Goal: Task Accomplishment & Management: Use online tool/utility

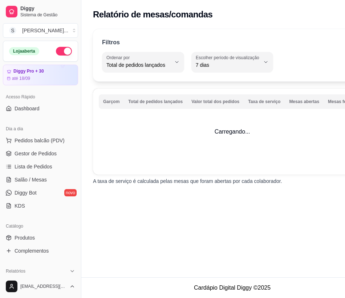
select select "TOTAL_OF_ORDERS"
select select "7"
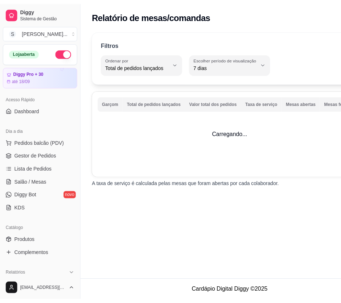
scroll to position [132, 0]
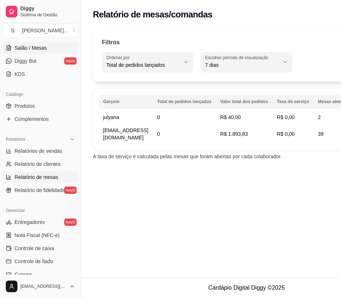
click at [8, 52] on link "Salão / Mesas" at bounding box center [40, 48] width 75 height 12
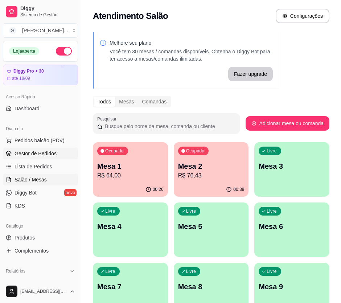
click at [51, 153] on span "Gestor de Pedidos" at bounding box center [36, 153] width 42 height 7
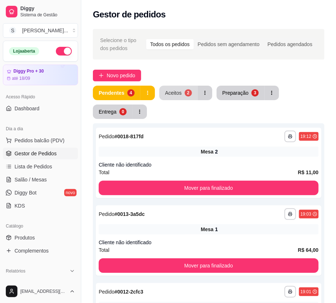
click at [175, 94] on div "Aceitos" at bounding box center [173, 92] width 17 height 7
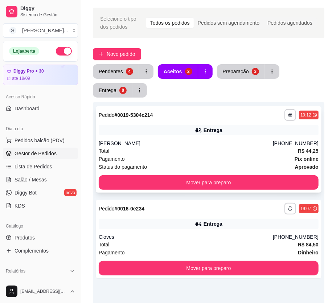
scroll to position [33, 0]
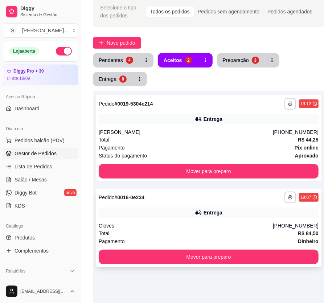
click at [194, 208] on div "Entrega" at bounding box center [209, 213] width 220 height 10
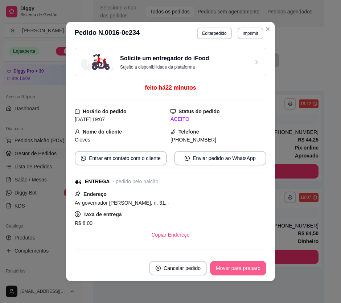
click at [225, 267] on button "Mover para preparo" at bounding box center [238, 268] width 56 height 15
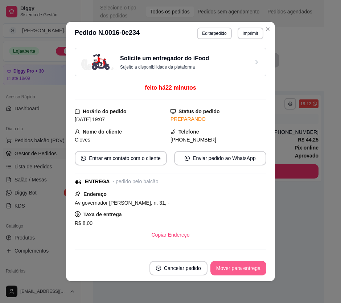
click at [232, 269] on button "Mover para entrega" at bounding box center [239, 268] width 56 height 15
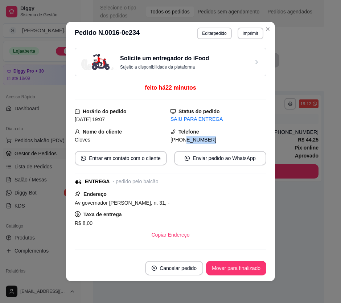
drag, startPoint x: 177, startPoint y: 142, endPoint x: 206, endPoint y: 141, distance: 29.1
click at [204, 143] on div "[PHONE_NUMBER]" at bounding box center [219, 140] width 96 height 8
copy span "9602-7376"
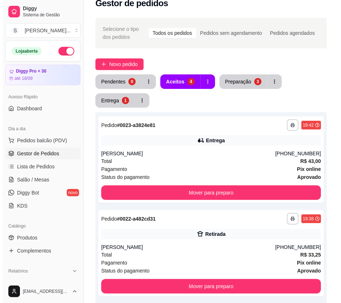
scroll to position [0, 0]
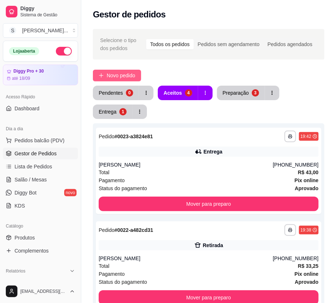
click at [120, 75] on span "Novo pedido" at bounding box center [121, 76] width 29 height 8
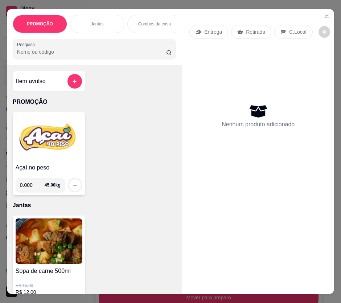
click at [200, 34] on div "Entrega" at bounding box center [209, 32] width 39 height 14
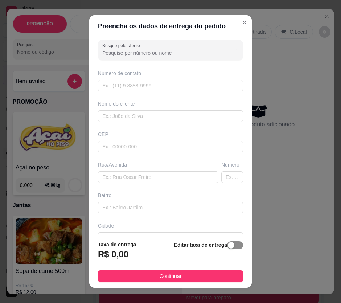
click at [229, 247] on span "button" at bounding box center [235, 246] width 16 height 8
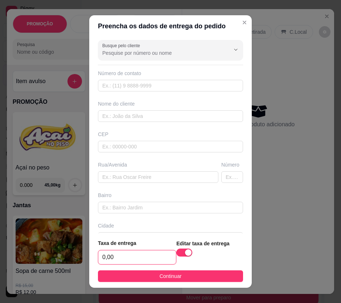
click at [151, 261] on input "0,00" at bounding box center [137, 258] width 78 height 14
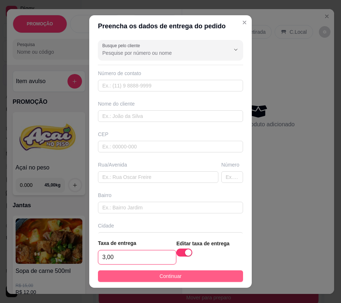
type input "3,00"
click at [160, 278] on span "Continuar" at bounding box center [171, 276] width 22 height 8
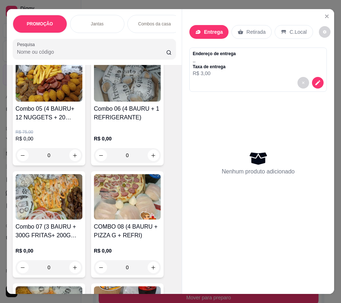
scroll to position [528, 0]
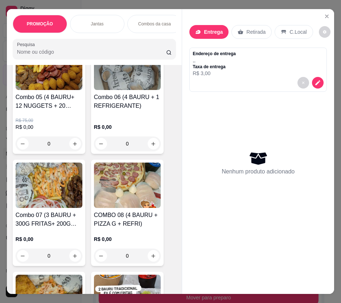
click at [133, 107] on h4 "Combo 06 (4 BAURU + 1 REFRIGERANTE)" at bounding box center [127, 101] width 67 height 17
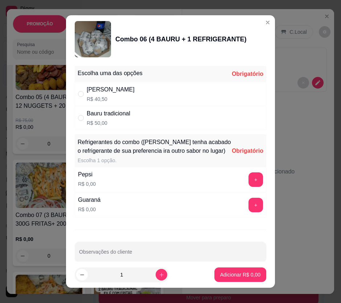
click at [167, 112] on div "Bauru tradicional R$ 50,00" at bounding box center [171, 118] width 192 height 24
radio input "true"
click at [249, 187] on button "+" at bounding box center [256, 180] width 15 height 15
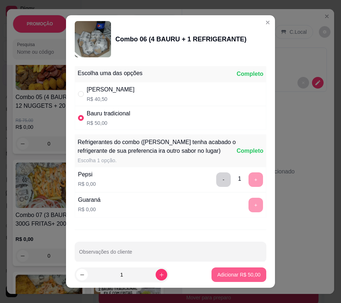
click at [241, 274] on p "Adicionar R$ 50,00" at bounding box center [239, 274] width 43 height 7
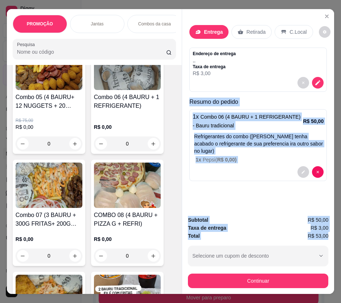
drag, startPoint x: 186, startPoint y: 101, endPoint x: 327, endPoint y: 236, distance: 195.5
click at [327, 236] on div "Entrega Retirada C.Local Endereço de entrega , , Taxa de entrega R$ 3,00 Resumo…" at bounding box center [258, 151] width 153 height 285
copy div "Resumo do pedido 1 x Combo 06 (4 BAURU + 1 REFRIGERANTE) - Bauru tradicional R$…"
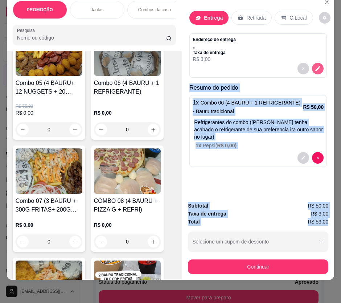
click at [318, 65] on icon "decrease-product-quantity" at bounding box center [318, 68] width 7 height 7
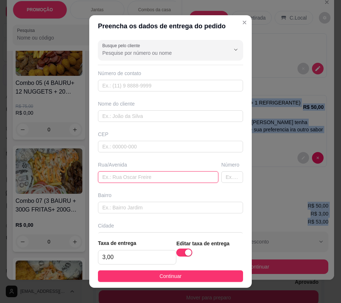
click at [133, 177] on input "text" at bounding box center [158, 177] width 121 height 12
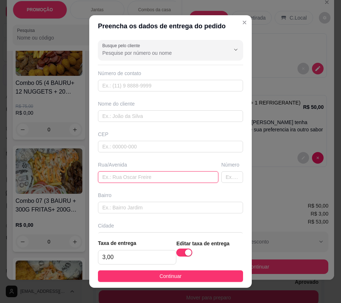
paste input "No colégio mesmo na boa sorte sou o vigia daqui"
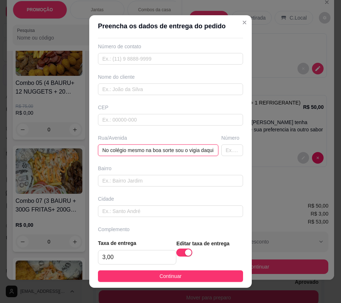
scroll to position [47, 0]
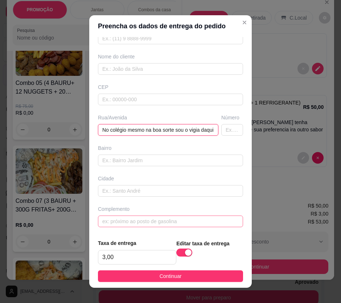
type input "No colégio mesmo na boa sorte sou o vigia daqui"
click at [148, 222] on input "text" at bounding box center [170, 222] width 145 height 12
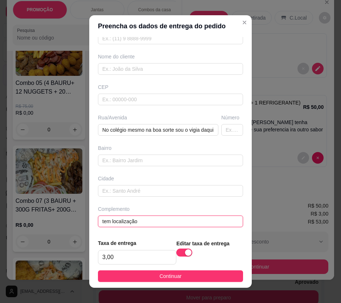
type input "tem localização"
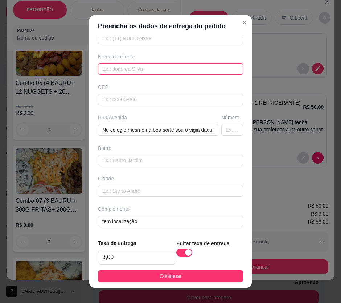
click at [129, 69] on input "text" at bounding box center [170, 69] width 145 height 12
paste input "Ruan"
type input "Ruan"
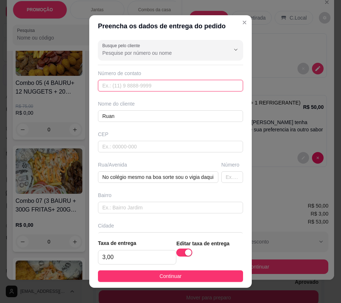
click at [136, 89] on input "text" at bounding box center [170, 86] width 145 height 12
paste input "[PHONE_NUMBER]"
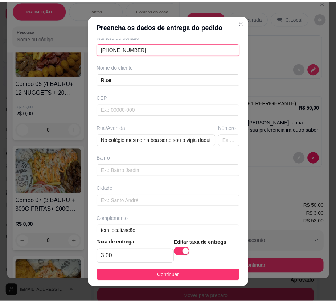
scroll to position [47, 0]
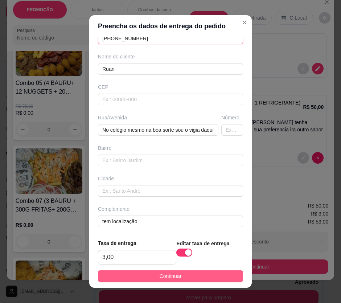
type input "[PHONE_NUMBER]"
click at [198, 276] on button "Continuar" at bounding box center [170, 277] width 145 height 12
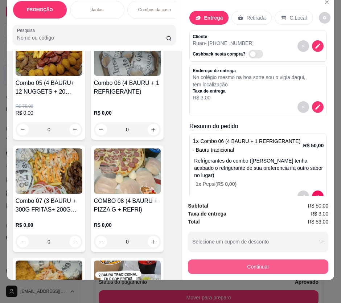
click at [223, 262] on button "Continuar" at bounding box center [258, 267] width 141 height 15
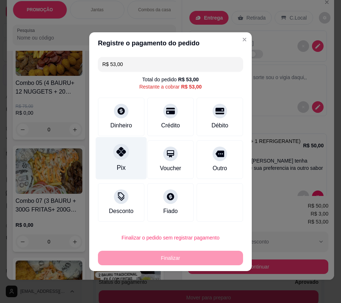
click at [125, 161] on div "Pix" at bounding box center [121, 158] width 51 height 42
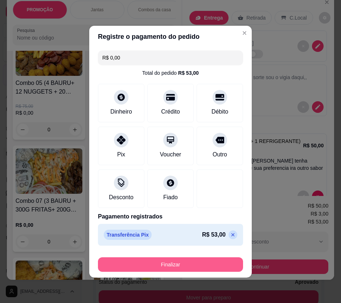
click at [196, 261] on button "Finalizar" at bounding box center [170, 264] width 145 height 15
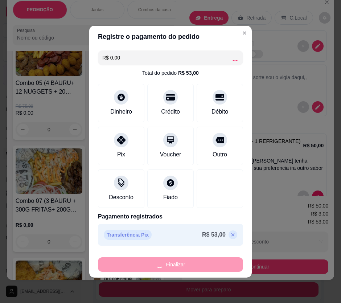
type input "-R$ 53,00"
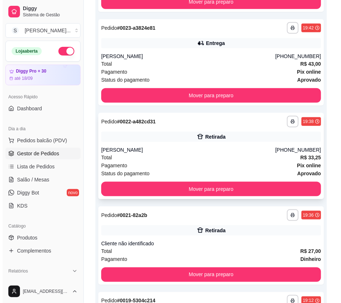
scroll to position [198, 0]
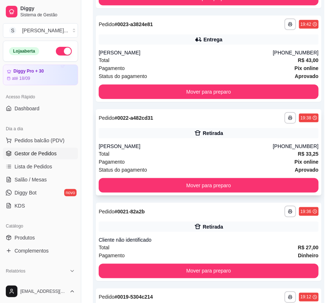
click at [232, 134] on div "Retirada" at bounding box center [209, 133] width 220 height 10
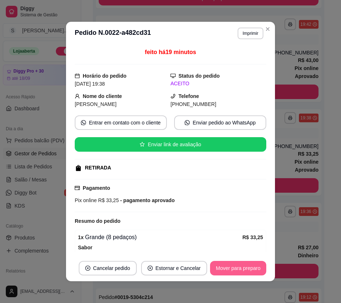
click at [238, 268] on button "Mover para preparo" at bounding box center [238, 268] width 56 height 15
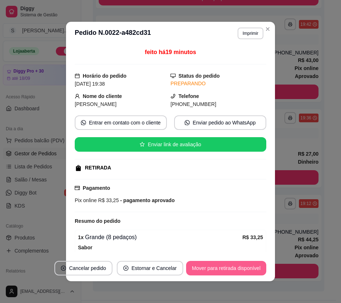
click at [239, 267] on button "Mover para retirada disponível" at bounding box center [226, 268] width 80 height 15
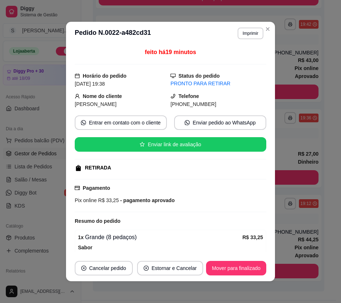
drag, startPoint x: 181, startPoint y: 106, endPoint x: 225, endPoint y: 106, distance: 44.3
click at [225, 106] on div "[PHONE_NUMBER]" at bounding box center [219, 104] width 96 height 8
copy span "9978-0737"
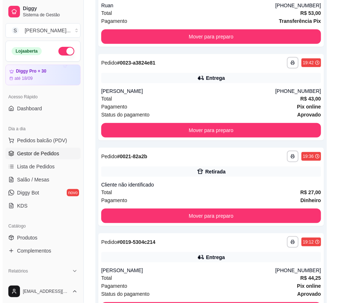
scroll to position [0, 0]
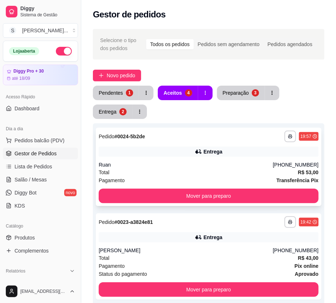
click at [223, 163] on div "Ruan" at bounding box center [186, 164] width 174 height 7
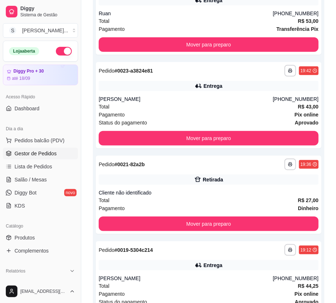
scroll to position [149, 0]
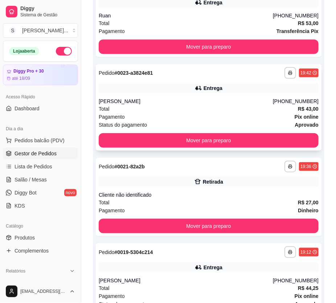
click at [210, 98] on div "[PERSON_NAME]" at bounding box center [186, 101] width 174 height 7
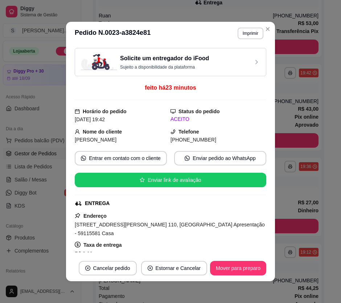
click at [236, 265] on button "Mover para preparo" at bounding box center [238, 268] width 56 height 15
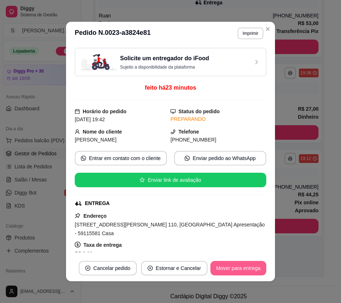
click at [243, 268] on button "Mover para entrega" at bounding box center [239, 268] width 56 height 15
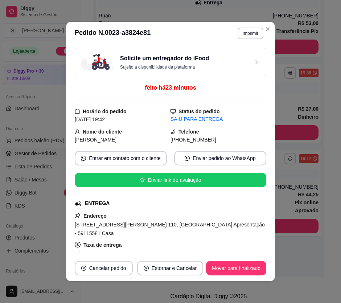
drag, startPoint x: 181, startPoint y: 140, endPoint x: 232, endPoint y: 142, distance: 51.6
click at [232, 142] on div "[PHONE_NUMBER]" at bounding box center [219, 140] width 96 height 8
copy span "9942-7294"
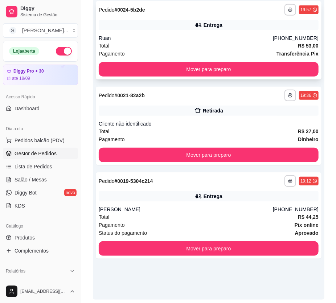
scroll to position [87, 0]
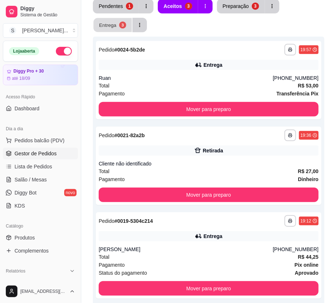
click at [106, 24] on div "Entrega" at bounding box center [107, 24] width 17 height 7
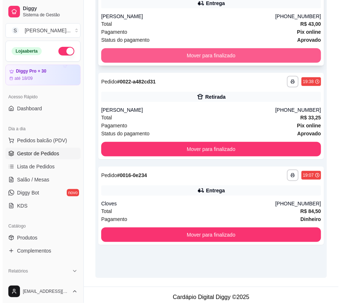
scroll to position [153, 0]
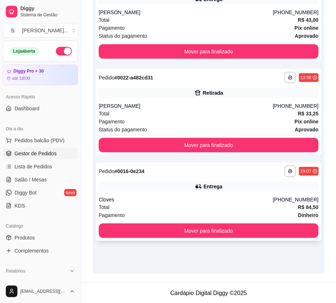
click at [286, 196] on div "[PHONE_NUMBER]" at bounding box center [296, 199] width 46 height 7
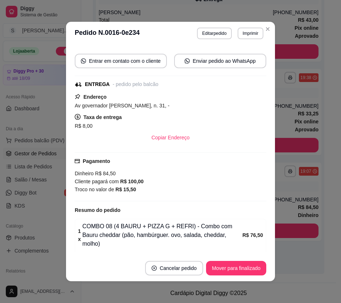
scroll to position [99, 0]
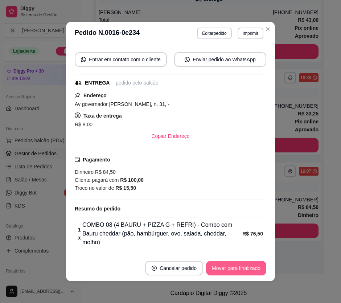
click at [231, 267] on button "Mover para finalizado" at bounding box center [236, 268] width 60 height 15
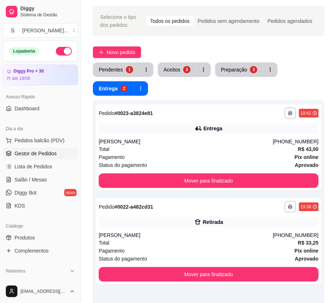
scroll to position [21, 0]
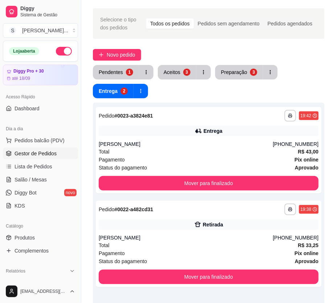
click at [181, 77] on button "Aceitos 3" at bounding box center [177, 72] width 38 height 15
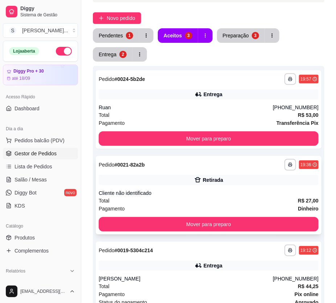
scroll to position [87, 0]
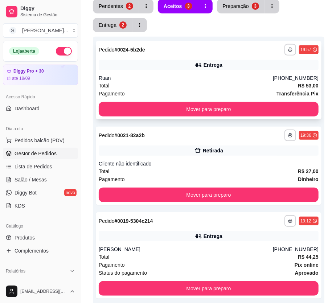
click at [207, 73] on div "**********" at bounding box center [209, 80] width 226 height 78
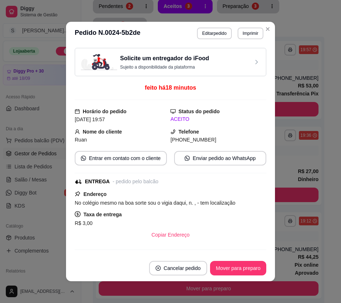
click at [247, 262] on button "Mover para preparo" at bounding box center [238, 268] width 56 height 15
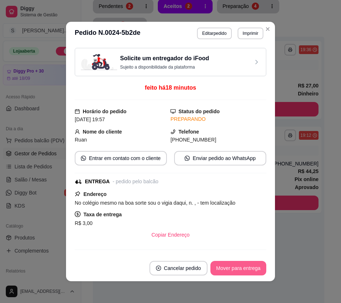
click at [251, 268] on button "Mover para entrega" at bounding box center [239, 268] width 56 height 15
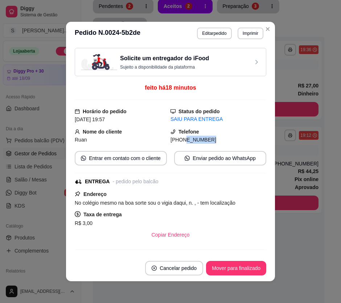
drag, startPoint x: 175, startPoint y: 141, endPoint x: 220, endPoint y: 141, distance: 45.4
click at [220, 141] on div "[PHONE_NUMBER]" at bounding box center [219, 140] width 96 height 8
copy span "8800-1448"
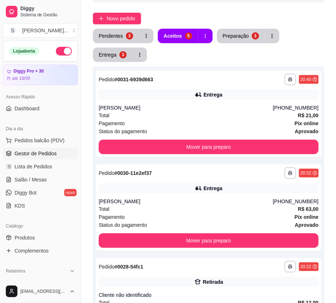
scroll to position [21, 0]
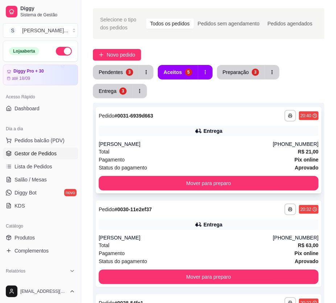
click at [235, 133] on div "Entrega" at bounding box center [209, 131] width 220 height 10
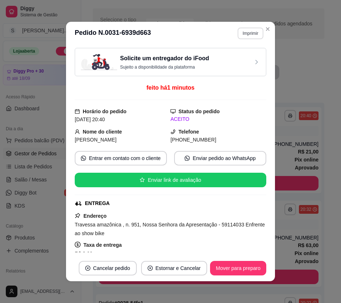
click at [240, 35] on button "Imprimir" at bounding box center [251, 34] width 26 height 12
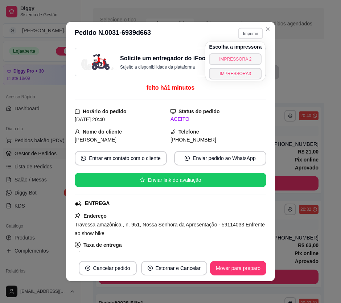
click at [225, 61] on button "IMPRESSORA 2" at bounding box center [235, 59] width 53 height 12
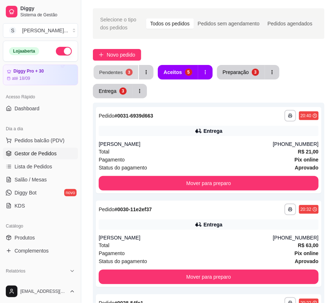
click at [110, 69] on div "Pendentes" at bounding box center [111, 72] width 24 height 7
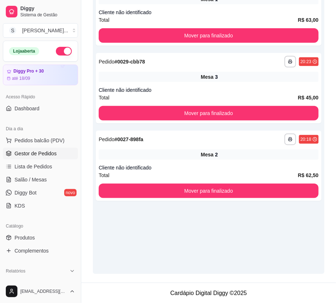
scroll to position [0, 0]
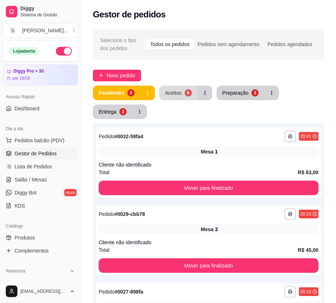
click at [174, 98] on button "Aceitos 6" at bounding box center [178, 93] width 38 height 15
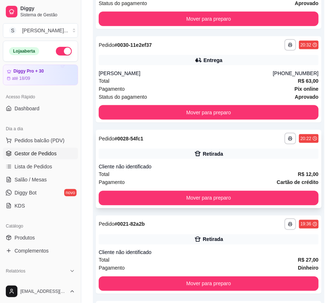
scroll to position [351, 0]
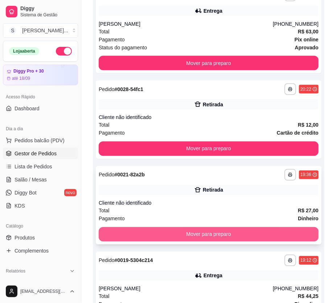
click at [215, 229] on button "Mover para preparo" at bounding box center [209, 234] width 220 height 15
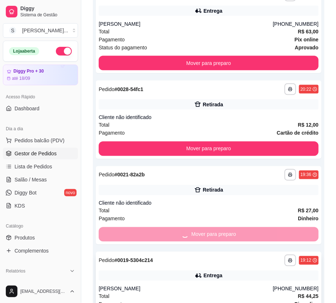
scroll to position [331, 0]
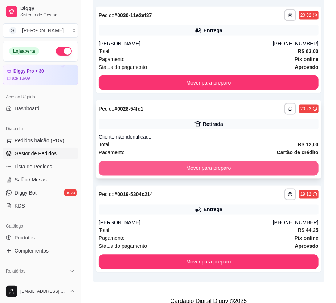
click at [195, 161] on button "Mover para preparo" at bounding box center [209, 168] width 220 height 15
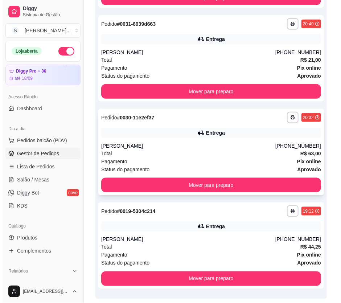
scroll to position [212, 0]
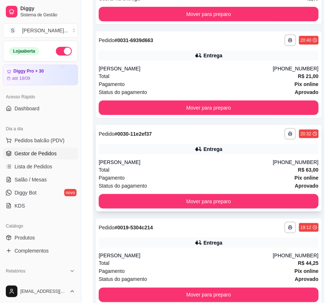
click at [204, 174] on div "Pagamento Pix online" at bounding box center [209, 178] width 220 height 8
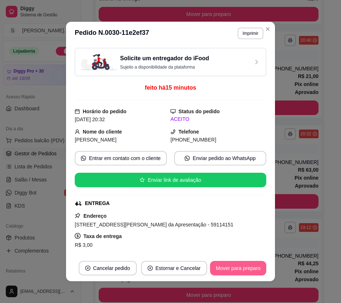
click at [226, 269] on button "Mover para preparo" at bounding box center [238, 268] width 56 height 15
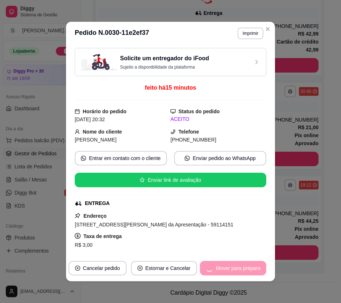
scroll to position [153, 0]
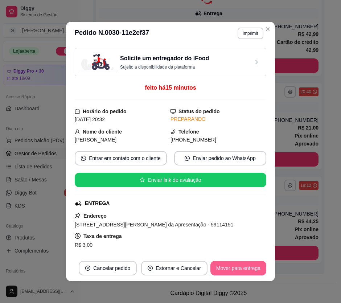
click at [229, 269] on button "Mover para entrega" at bounding box center [239, 268] width 56 height 15
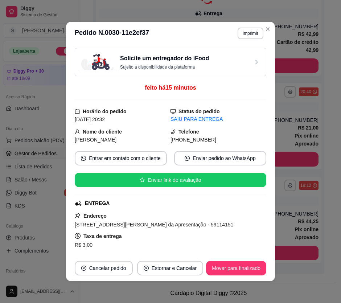
drag, startPoint x: 179, startPoint y: 140, endPoint x: 227, endPoint y: 142, distance: 48.3
click at [227, 142] on div "[PHONE_NUMBER]" at bounding box center [219, 140] width 96 height 8
copy span "8113-8931"
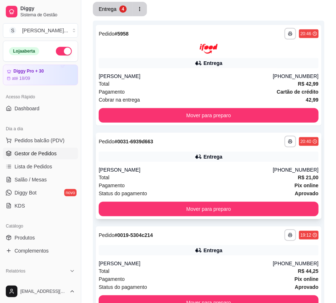
scroll to position [87, 0]
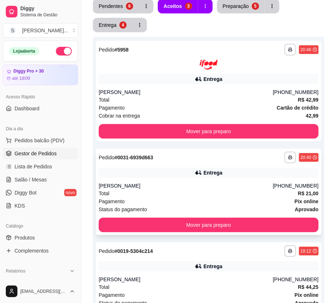
click at [230, 182] on div "[PERSON_NAME]" at bounding box center [186, 185] width 174 height 7
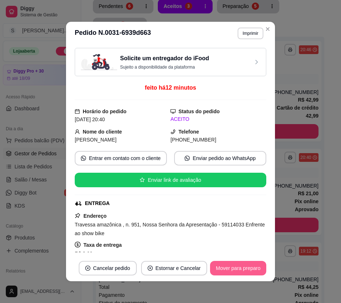
click at [239, 269] on button "Mover para preparo" at bounding box center [238, 268] width 56 height 15
click at [240, 270] on button "Mover para entrega" at bounding box center [239, 268] width 56 height 15
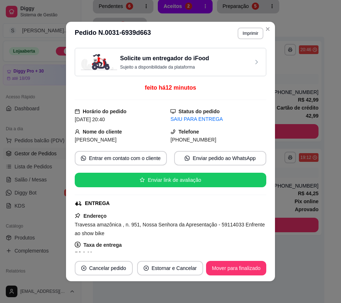
drag, startPoint x: 180, startPoint y: 139, endPoint x: 236, endPoint y: 142, distance: 56.4
click at [236, 142] on div "[PHONE_NUMBER]" at bounding box center [219, 140] width 96 height 8
copy span "9161-8883"
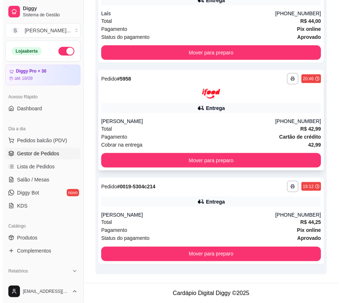
scroll to position [246, 0]
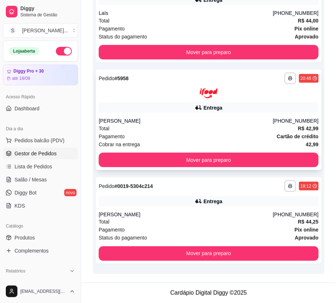
click at [229, 113] on div "**********" at bounding box center [209, 120] width 226 height 101
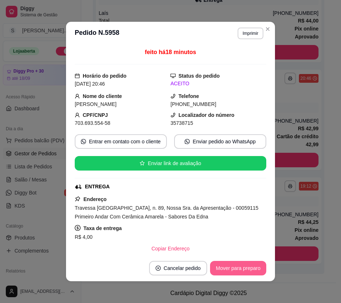
click at [250, 270] on button "Mover para preparo" at bounding box center [238, 268] width 56 height 15
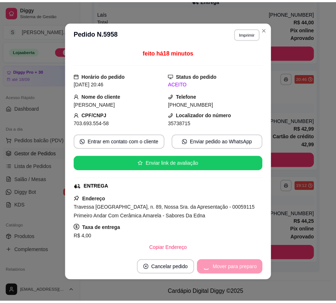
scroll to position [153, 0]
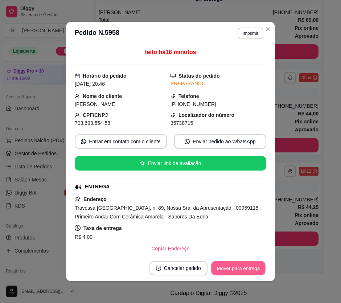
click at [250, 270] on button "Mover para entrega" at bounding box center [238, 268] width 54 height 14
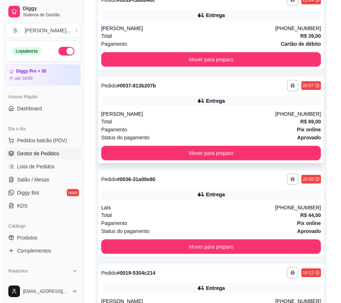
scroll to position [0, 0]
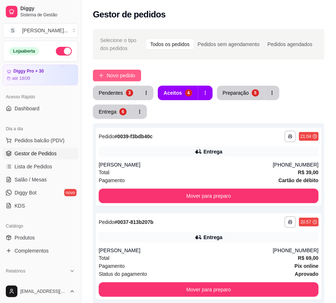
click at [115, 71] on button "Novo pedido" at bounding box center [117, 76] width 48 height 12
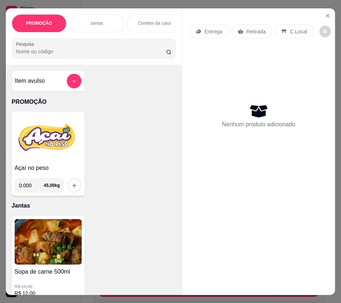
click at [125, 76] on div "Item avulso PROMOÇÃO Açaí no peso 0.000 45,00 kg Jantas Sopa de carne 500ml R$ …" at bounding box center [94, 180] width 176 height 231
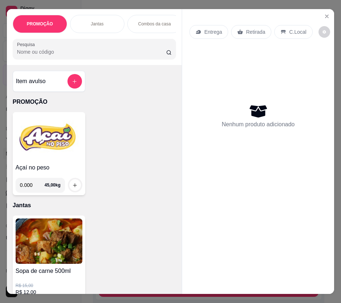
click at [199, 30] on div "Entrega" at bounding box center [209, 32] width 39 height 14
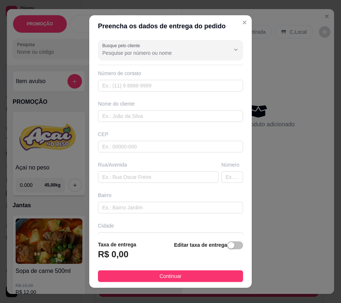
click at [230, 247] on span "button" at bounding box center [235, 246] width 16 height 8
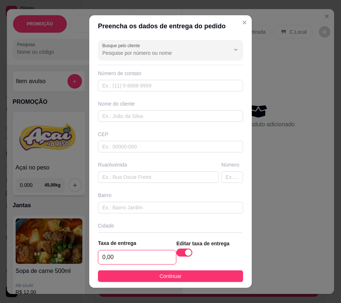
click at [123, 261] on input "0,00" at bounding box center [137, 258] width 78 height 14
type input "4,00"
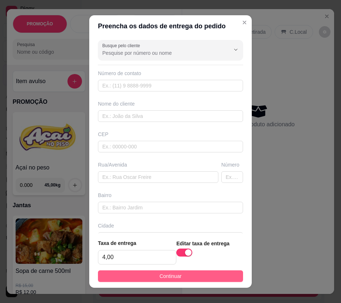
click at [196, 275] on button "Continuar" at bounding box center [170, 277] width 145 height 12
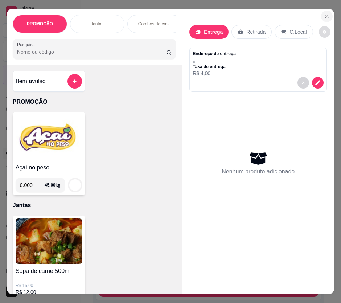
click at [324, 13] on icon "Close" at bounding box center [327, 16] width 6 height 6
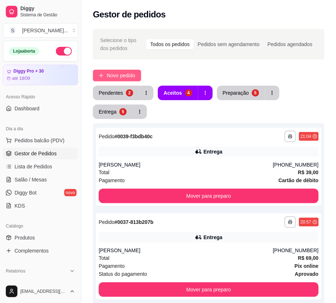
click at [122, 75] on span "Novo pedido" at bounding box center [121, 76] width 29 height 8
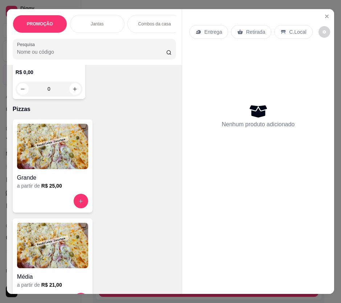
scroll to position [1618, 0]
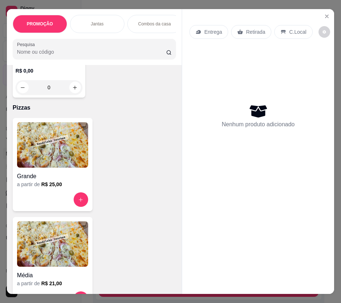
click at [64, 249] on img at bounding box center [52, 244] width 71 height 45
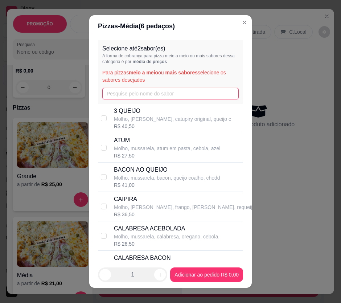
click at [146, 93] on input "text" at bounding box center [170, 94] width 137 height 12
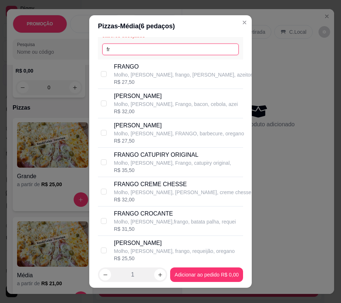
scroll to position [33, 0]
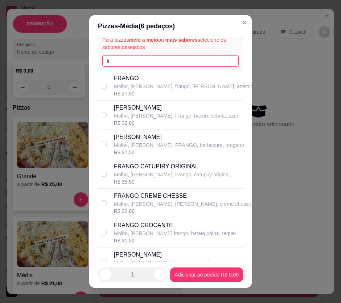
type input "fr"
click at [185, 165] on p "FRANGO CATUPIRY ORIGINAL" at bounding box center [172, 166] width 117 height 9
checkbox input "true"
drag, startPoint x: 145, startPoint y: 60, endPoint x: 90, endPoint y: 61, distance: 55.2
click at [91, 62] on div "Selecione até 2 sabor(es) A forma de cobrança para pizza meio a meio ou mais sa…" at bounding box center [170, 149] width 163 height 225
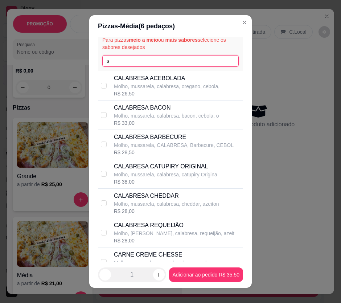
click at [127, 62] on input "s" at bounding box center [170, 61] width 137 height 12
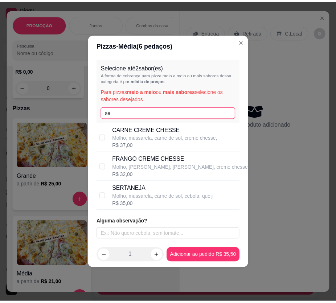
scroll to position [0, 0]
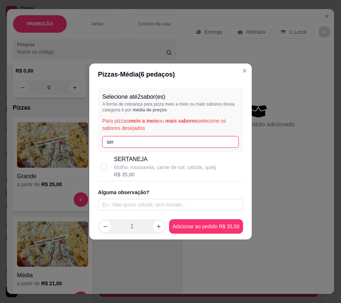
type input "ser"
click at [143, 162] on p "SERTANEJA" at bounding box center [165, 159] width 102 height 9
checkbox input "true"
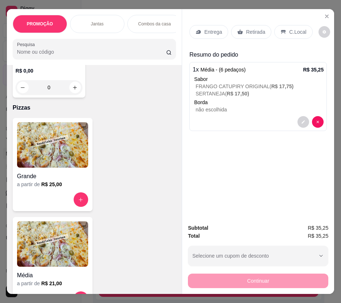
click at [206, 28] on p "Entrega" at bounding box center [213, 31] width 18 height 7
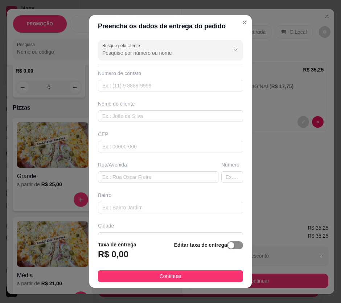
click at [228, 247] on div "button" at bounding box center [231, 245] width 7 height 7
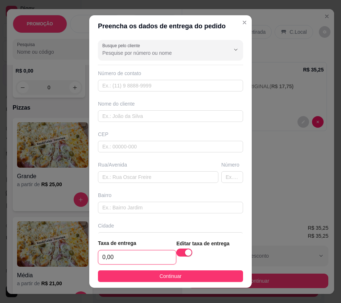
click at [149, 258] on input "0,00" at bounding box center [137, 258] width 78 height 14
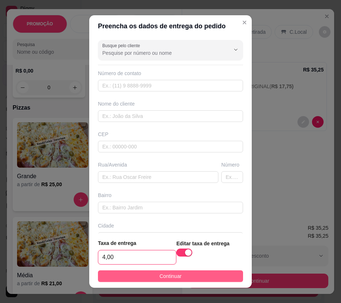
type input "4,00"
click at [149, 276] on button "Continuar" at bounding box center [170, 277] width 145 height 12
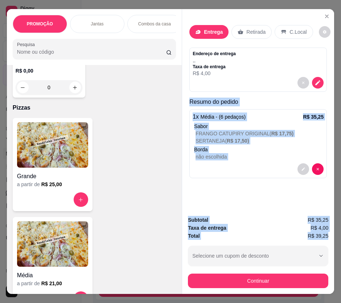
drag, startPoint x: 187, startPoint y: 99, endPoint x: 317, endPoint y: 236, distance: 189.1
click at [328, 232] on div "Entrega Retirada C.Local Endereço de entrega , , Taxa de entrega R$ 4,00 Resumo…" at bounding box center [258, 151] width 153 height 285
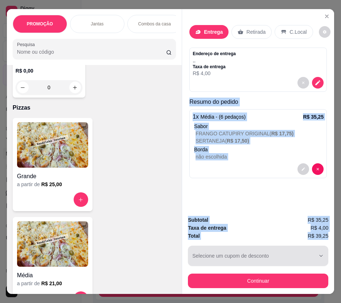
copy div "Resumo do pedido 1 x Média - (6 pedaços) R$ 35,25 Sabor FRANGO CATUPIRY ORIGINA…"
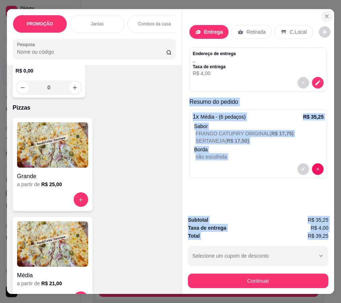
click at [326, 13] on icon "Close" at bounding box center [327, 16] width 6 height 6
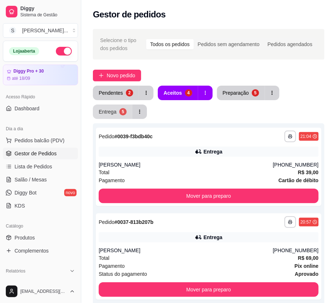
click at [105, 112] on div "Entrega" at bounding box center [108, 111] width 18 height 7
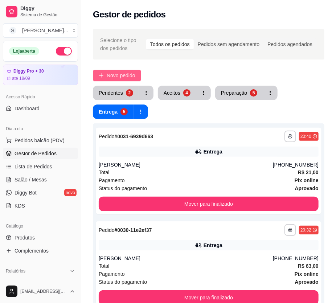
click at [125, 73] on span "Novo pedido" at bounding box center [121, 76] width 29 height 8
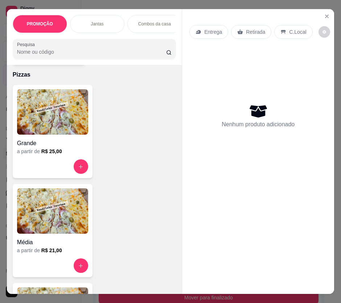
scroll to position [1717, 0]
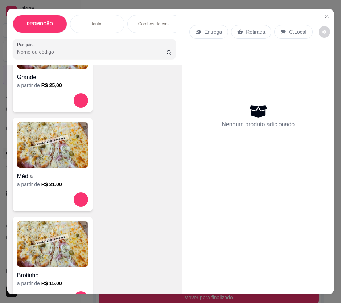
click at [32, 150] on img at bounding box center [52, 144] width 71 height 45
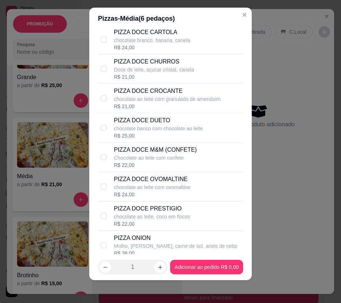
scroll to position [1119, 0]
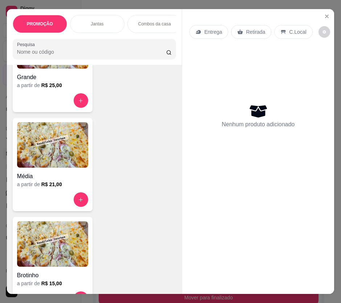
click at [204, 32] on p "Entrega" at bounding box center [213, 31] width 18 height 7
click at [63, 175] on h4 "Média" at bounding box center [52, 176] width 71 height 9
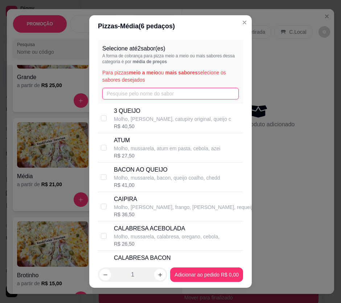
click at [150, 92] on input "text" at bounding box center [170, 94] width 137 height 12
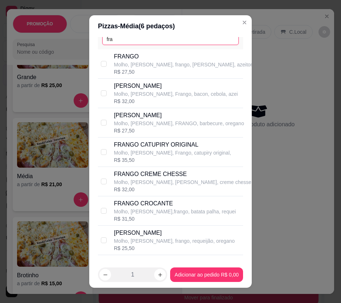
scroll to position [66, 0]
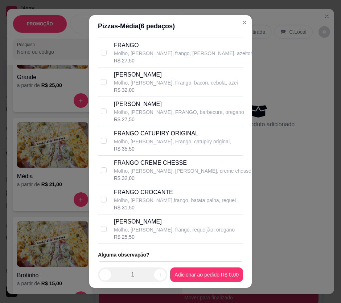
type input "fra"
click at [181, 222] on p "[PERSON_NAME]" at bounding box center [174, 222] width 121 height 9
checkbox input "true"
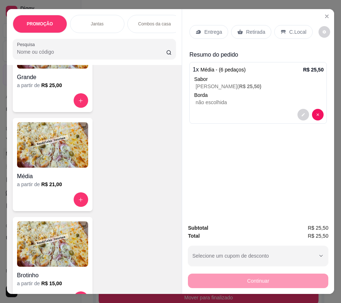
click at [211, 28] on p "Entrega" at bounding box center [213, 31] width 18 height 7
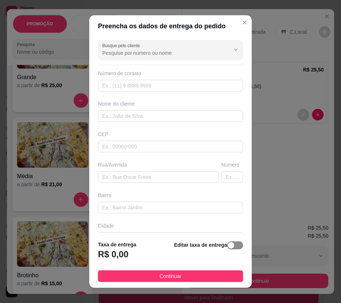
click at [228, 243] on span "button" at bounding box center [235, 246] width 16 height 8
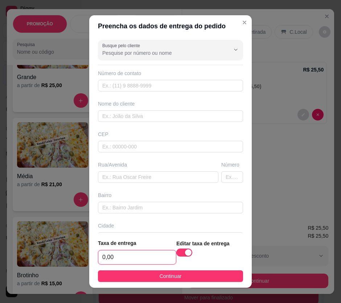
click at [148, 260] on input "0,00" at bounding box center [137, 258] width 78 height 14
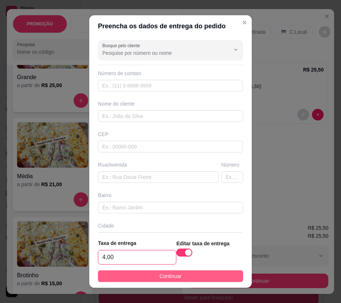
type input "4,00"
click at [150, 276] on button "Continuar" at bounding box center [170, 277] width 145 height 12
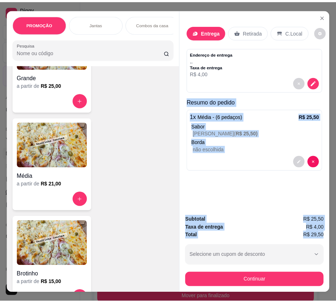
scroll to position [0, 4]
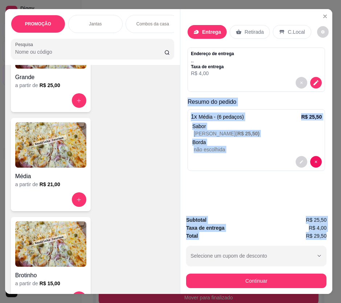
drag, startPoint x: 194, startPoint y: 101, endPoint x: 330, endPoint y: 236, distance: 191.8
click at [330, 236] on div "PROMOÇÃO Jantas Combos da casa Sanduíche é Bauru Cachorro quente 🌭 Pizzas Batat…" at bounding box center [170, 151] width 341 height 303
copy div "Resumo do pedido 1 x Média - (6 pedaços) R$ 25,50 Sabor FRANGO REQUEIJÃO ( R$ 2…"
click at [323, 15] on icon "Close" at bounding box center [326, 16] width 6 height 6
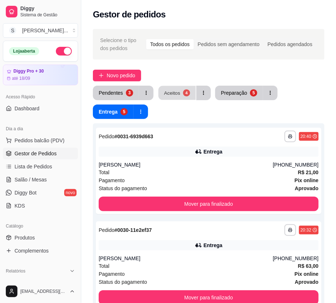
click at [185, 93] on div "4" at bounding box center [186, 92] width 7 height 7
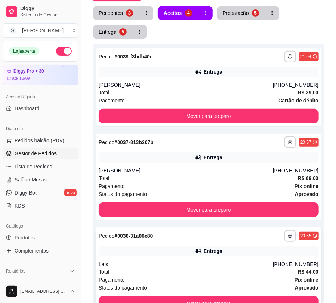
scroll to position [165, 0]
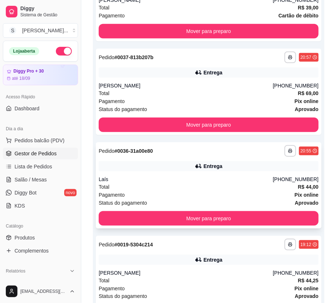
click at [201, 181] on div "Laís" at bounding box center [186, 179] width 174 height 7
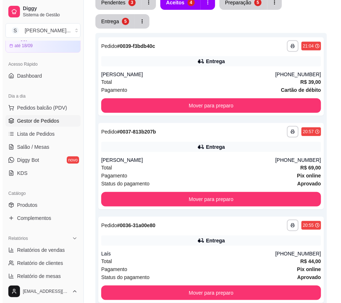
scroll to position [0, 0]
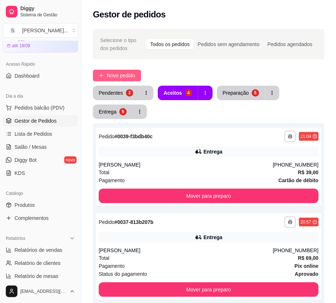
click at [116, 75] on span "Novo pedido" at bounding box center [121, 76] width 29 height 8
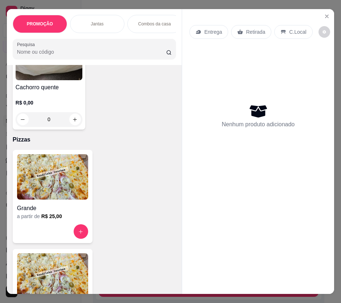
scroll to position [1618, 0]
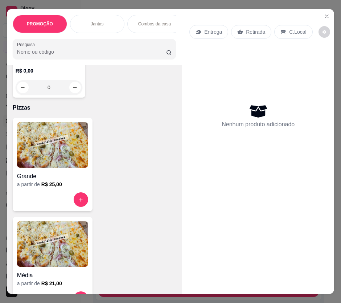
click at [77, 245] on img at bounding box center [52, 244] width 71 height 45
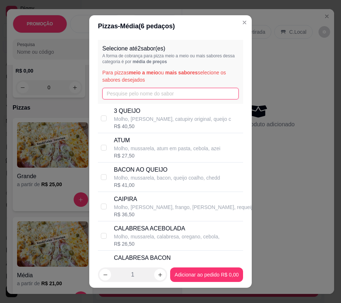
click at [159, 94] on input "text" at bounding box center [170, 94] width 137 height 12
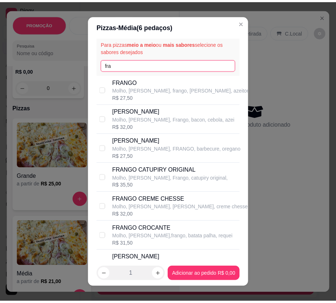
scroll to position [66, 0]
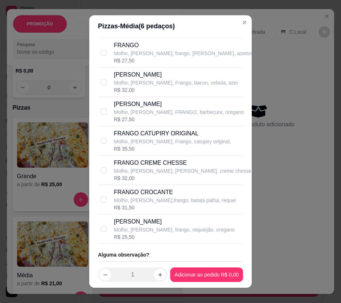
type input "fra"
click at [177, 224] on p "[PERSON_NAME]" at bounding box center [174, 222] width 121 height 9
checkbox input "true"
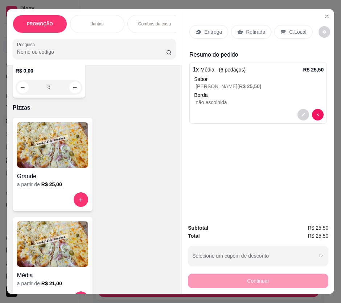
click at [206, 29] on p "Entrega" at bounding box center [213, 31] width 18 height 7
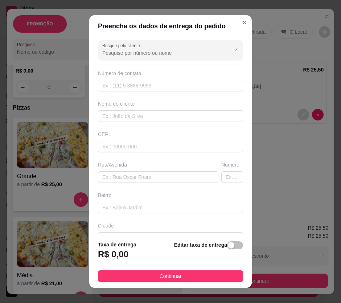
click at [228, 244] on span "button" at bounding box center [235, 246] width 16 height 8
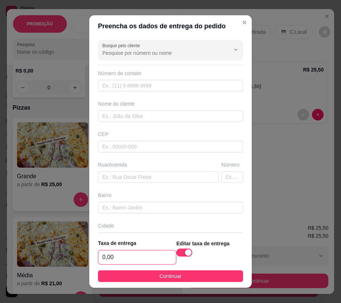
click at [149, 260] on input "0,00" at bounding box center [137, 258] width 78 height 14
type input "4,00"
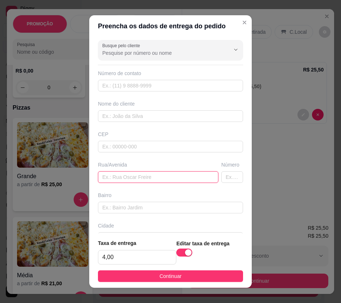
click at [136, 177] on input "text" at bounding box center [158, 177] width 121 height 12
paste input "Travessa [GEOGRAPHIC_DATA]"
type input "Travessa [GEOGRAPHIC_DATA]"
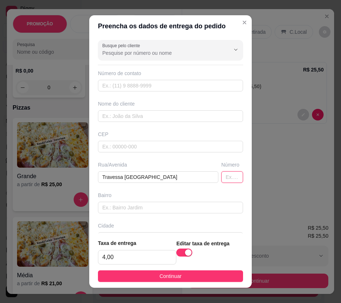
click at [222, 178] on input "text" at bounding box center [233, 177] width 22 height 12
type input "200"
click at [104, 86] on input "text" at bounding box center [170, 86] width 145 height 12
paste input "[PHONE_NUMBER]"
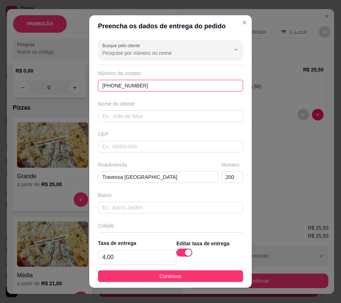
type input "[PHONE_NUMBER]"
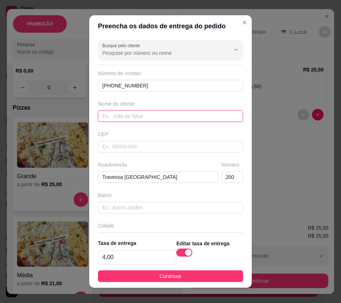
click at [130, 117] on input "text" at bounding box center [170, 116] width 145 height 12
paste input "[PERSON_NAME]"
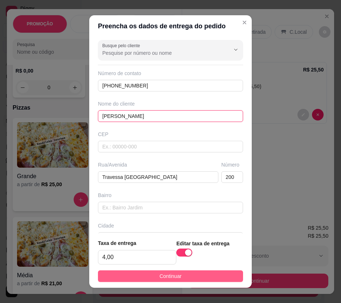
type input "[PERSON_NAME]"
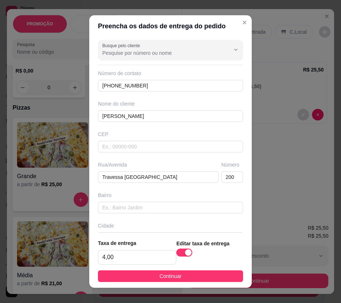
click at [199, 280] on button "Continuar" at bounding box center [170, 277] width 145 height 12
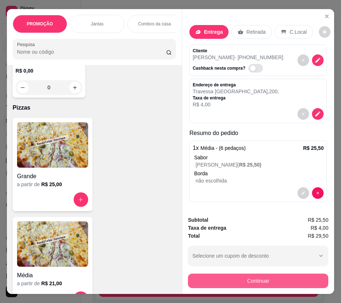
click at [273, 287] on div "Subtotal R$ 25,50 Taxa de entrega R$ 4,00 Total R$ 29,50 Selecione um cupom de …" at bounding box center [258, 252] width 152 height 84
click at [269, 282] on button "Continuar" at bounding box center [258, 281] width 141 height 15
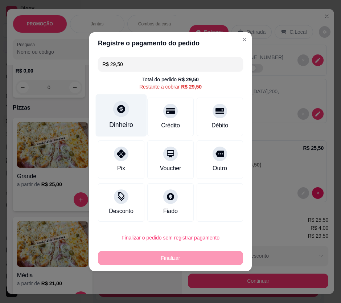
click at [113, 120] on div "Dinheiro" at bounding box center [121, 124] width 24 height 9
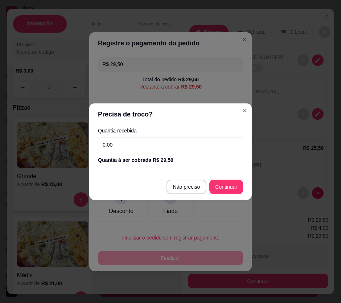
click at [130, 143] on input "0,00" at bounding box center [170, 145] width 145 height 15
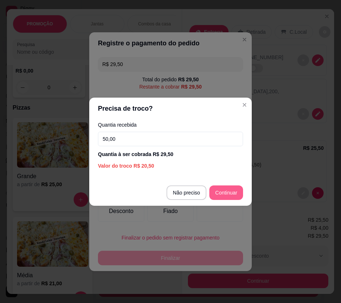
type input "50,00"
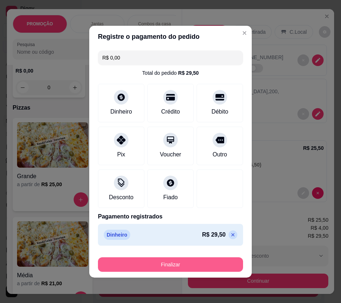
click at [182, 261] on button "Finalizar" at bounding box center [170, 264] width 145 height 15
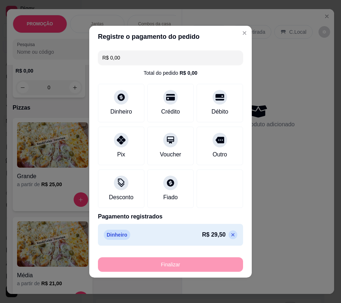
type input "-R$ 29,50"
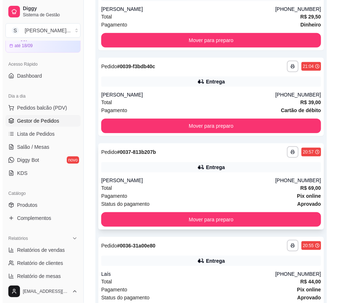
scroll to position [144, 0]
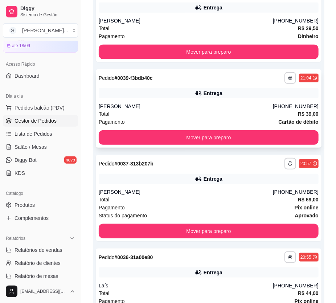
click at [228, 104] on div "[PERSON_NAME]" at bounding box center [186, 106] width 174 height 7
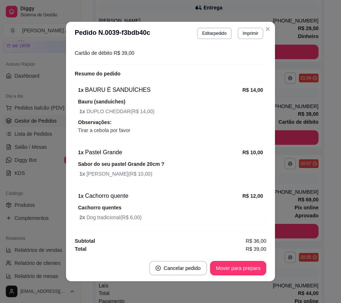
scroll to position [1, 0]
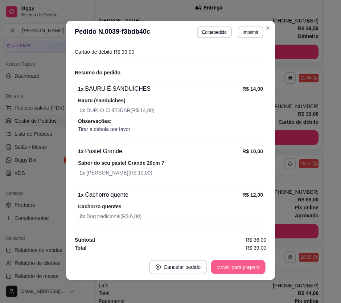
click at [241, 272] on button "Mover para preparo" at bounding box center [238, 267] width 54 height 14
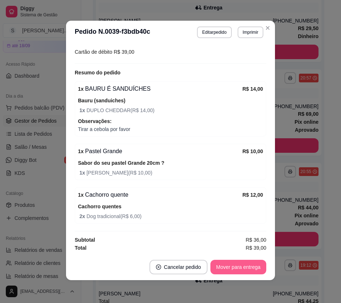
click at [245, 265] on button "Mover para entrega" at bounding box center [239, 267] width 56 height 15
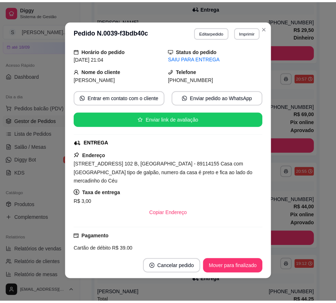
scroll to position [24, 0]
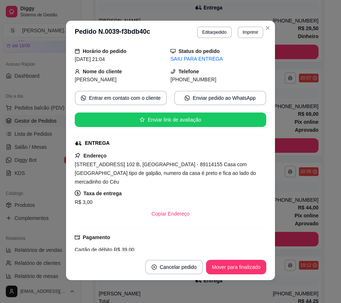
drag, startPoint x: 179, startPoint y: 79, endPoint x: 215, endPoint y: 76, distance: 36.1
click at [213, 78] on div "[PHONE_NUMBER]" at bounding box center [219, 80] width 96 height 8
copy span "8200-6768"
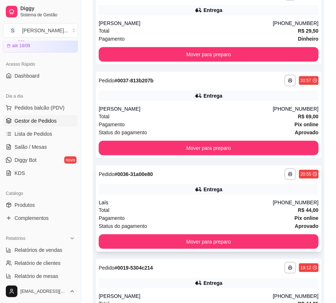
scroll to position [125, 0]
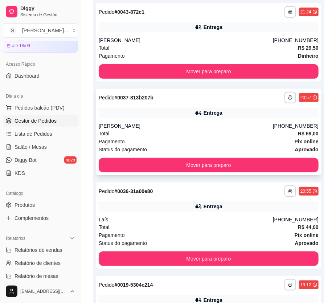
click at [204, 121] on div "**********" at bounding box center [209, 132] width 226 height 86
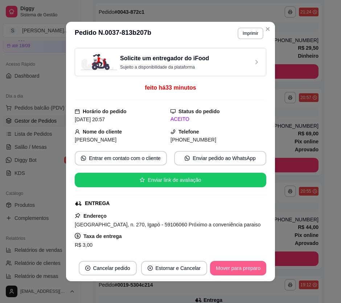
click at [242, 267] on button "Mover para preparo" at bounding box center [238, 268] width 56 height 15
click at [251, 270] on button "Mover para entrega" at bounding box center [239, 268] width 56 height 15
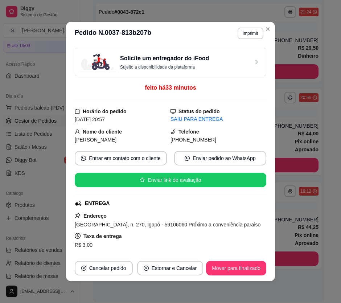
drag, startPoint x: 180, startPoint y: 140, endPoint x: 224, endPoint y: 141, distance: 43.6
click at [224, 143] on div "[PHONE_NUMBER]" at bounding box center [219, 140] width 96 height 8
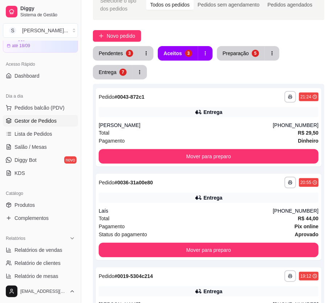
scroll to position [0, 0]
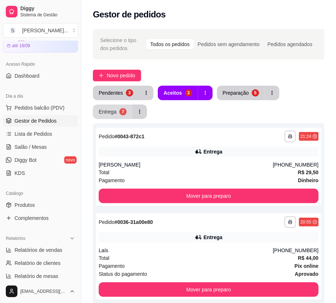
click at [110, 113] on div "Entrega" at bounding box center [108, 111] width 18 height 7
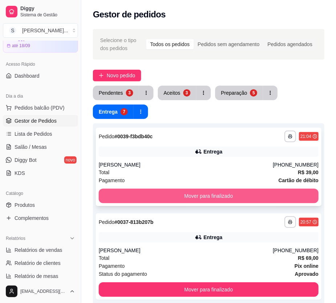
click at [198, 196] on button "Mover para finalizado" at bounding box center [209, 196] width 220 height 15
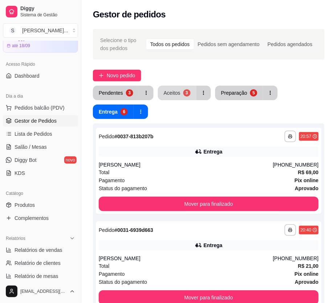
click at [178, 94] on div "Aceitos" at bounding box center [172, 92] width 17 height 7
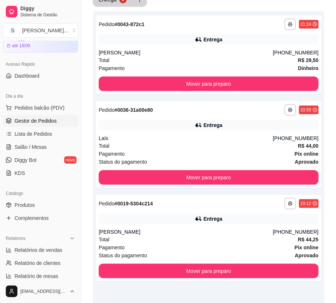
scroll to position [153, 0]
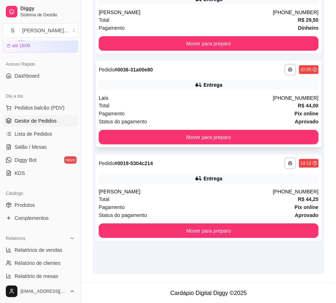
click at [208, 93] on div "**********" at bounding box center [209, 104] width 226 height 86
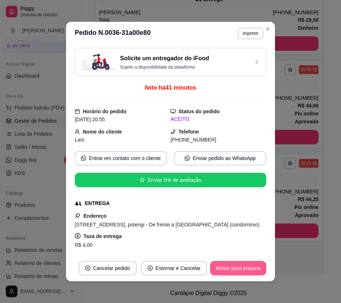
click at [244, 267] on button "Mover para preparo" at bounding box center [238, 268] width 56 height 15
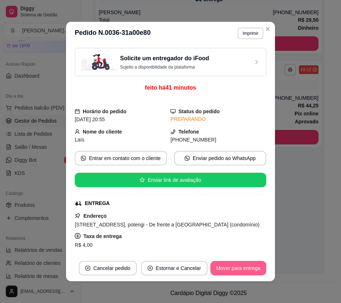
click at [246, 268] on button "Mover para entrega" at bounding box center [239, 268] width 56 height 15
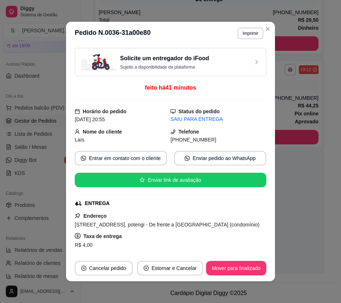
drag, startPoint x: 186, startPoint y: 141, endPoint x: 232, endPoint y: 133, distance: 46.8
click at [221, 143] on div "[PHONE_NUMBER]" at bounding box center [219, 140] width 96 height 8
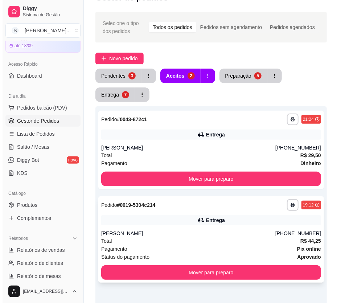
scroll to position [33, 0]
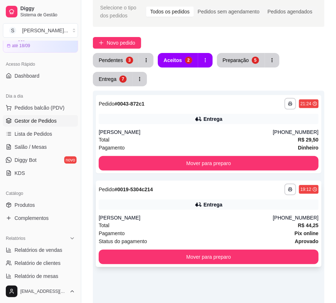
click at [202, 217] on div "[PERSON_NAME]" at bounding box center [186, 217] width 174 height 7
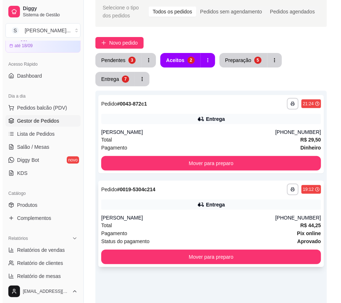
scroll to position [0, 0]
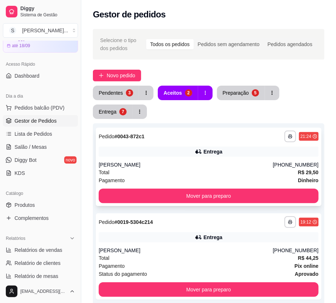
click at [170, 149] on div "Entrega" at bounding box center [209, 152] width 220 height 10
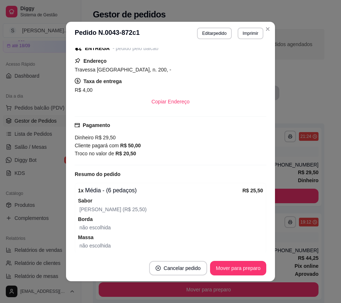
scroll to position [162, 0]
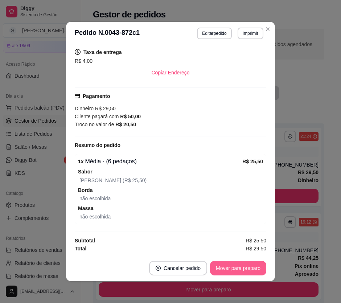
click at [233, 273] on button "Mover para preparo" at bounding box center [238, 268] width 56 height 15
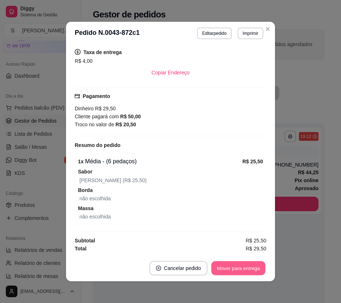
click at [231, 269] on button "Mover para entrega" at bounding box center [238, 268] width 54 height 14
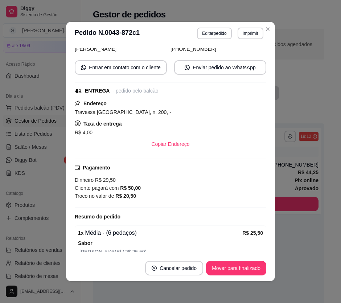
scroll to position [0, 0]
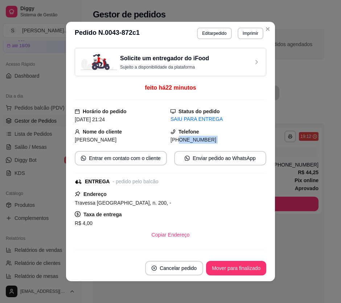
drag, startPoint x: 173, startPoint y: 137, endPoint x: 233, endPoint y: 145, distance: 61.2
click at [233, 145] on div "Solicite um entregador do iFood Sujeito a disponibilidade da plataforma feito h…" at bounding box center [171, 150] width 192 height 204
click at [210, 141] on div "[PHONE_NUMBER]" at bounding box center [219, 140] width 96 height 8
drag, startPoint x: 177, startPoint y: 139, endPoint x: 197, endPoint y: 142, distance: 19.9
click at [197, 142] on span "[PHONE_NUMBER]" at bounding box center [194, 140] width 46 height 6
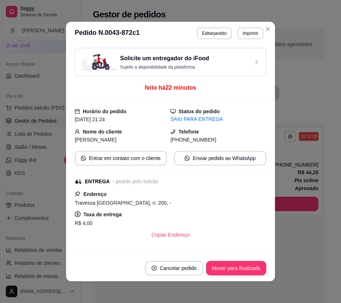
click at [174, 137] on span "[PHONE_NUMBER]" at bounding box center [194, 140] width 46 height 6
drag, startPoint x: 176, startPoint y: 138, endPoint x: 205, endPoint y: 139, distance: 29.1
click at [205, 139] on div "[PHONE_NUMBER]" at bounding box center [219, 140] width 96 height 8
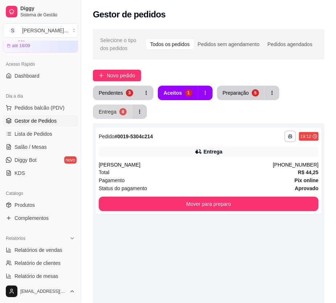
click at [109, 113] on div "Entrega" at bounding box center [108, 111] width 18 height 7
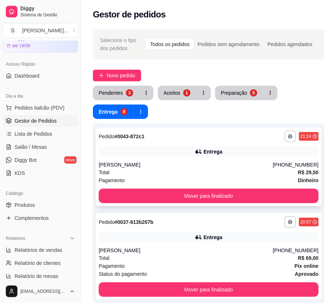
click at [178, 165] on div "[PERSON_NAME]" at bounding box center [186, 164] width 174 height 7
click at [129, 75] on span "Novo pedido" at bounding box center [121, 76] width 29 height 8
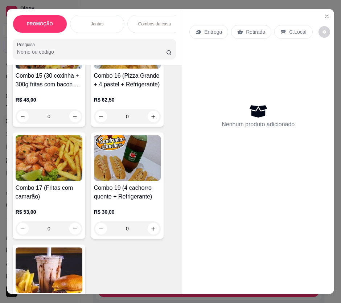
scroll to position [1122, 0]
click at [108, 189] on h4 "Combo 19 (4 cachorro quente + Refrigerante)" at bounding box center [127, 192] width 67 height 17
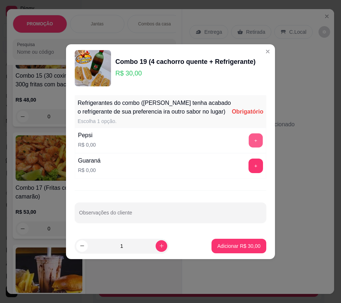
click at [250, 141] on button "+" at bounding box center [256, 140] width 14 height 14
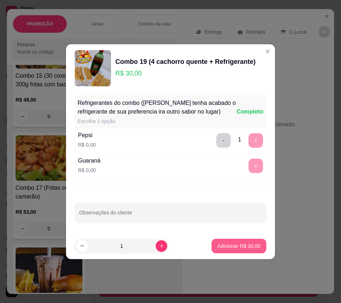
click at [227, 252] on button "Adicionar R$ 30,00" at bounding box center [239, 246] width 55 height 15
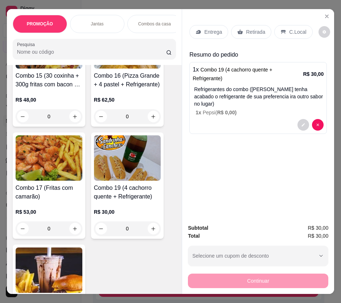
click at [211, 32] on p "Entrega" at bounding box center [213, 31] width 18 height 7
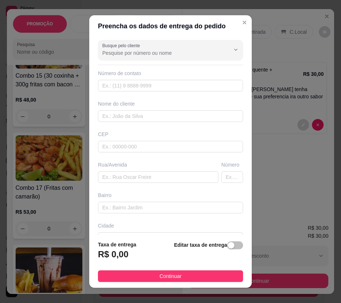
click at [232, 244] on span "button" at bounding box center [235, 246] width 16 height 8
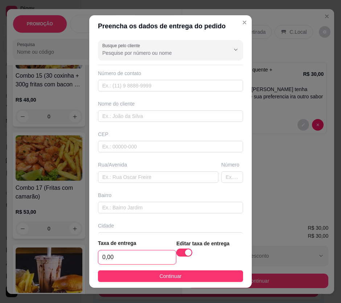
click at [167, 252] on input "0,00" at bounding box center [137, 258] width 78 height 14
type input "4,00"
click at [181, 278] on button "Continuar" at bounding box center [170, 277] width 145 height 12
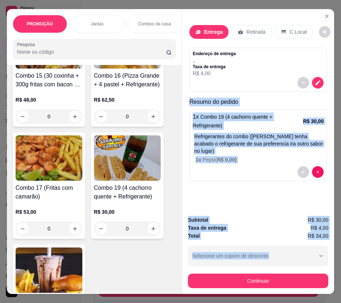
drag, startPoint x: 185, startPoint y: 98, endPoint x: 329, endPoint y: 238, distance: 200.6
click at [329, 238] on div "Entrega Retirada C.Local Endereço de entrega , , Taxa de entrega R$ 4,00 Resumo…" at bounding box center [258, 151] width 153 height 285
click at [316, 80] on icon "decrease-product-quantity" at bounding box center [318, 82] width 5 height 5
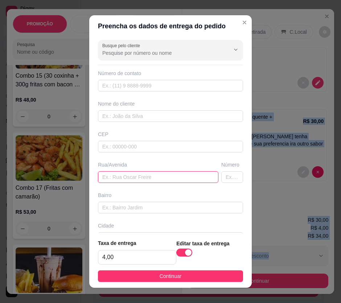
click at [108, 178] on input "text" at bounding box center [158, 177] width 121 height 12
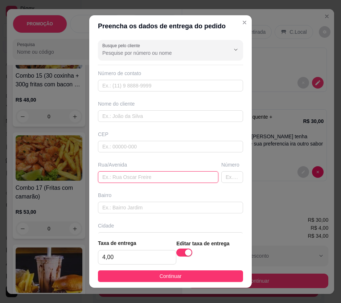
paste input "[STREET_ADDRESS][PERSON_NAME]"
type input "[STREET_ADDRESS][PERSON_NAME]"
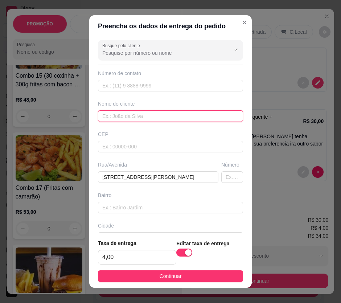
click at [119, 116] on input "text" at bounding box center [170, 116] width 145 height 12
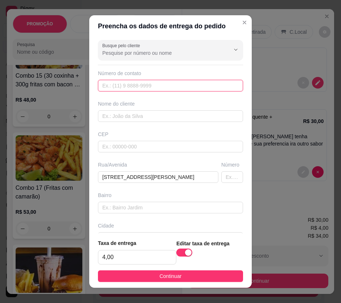
click at [100, 82] on input "text" at bounding box center [170, 86] width 145 height 12
paste input "[PHONE_NUMBER]"
type input "[PHONE_NUMBER]"
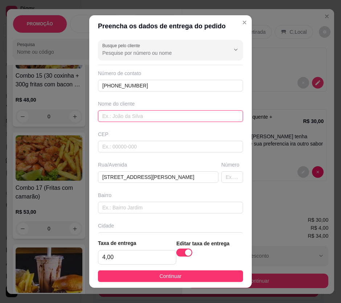
click at [134, 117] on input "text" at bounding box center [170, 116] width 145 height 12
paste input "Luiza"
type input "Luiza"
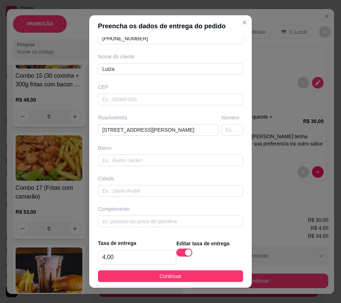
scroll to position [8, 0]
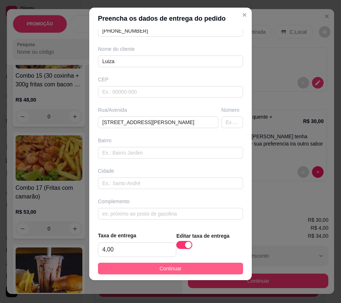
click at [188, 268] on button "Continuar" at bounding box center [170, 269] width 145 height 12
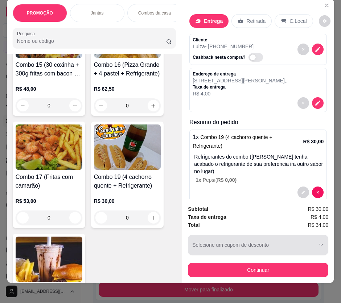
scroll to position [16, 0]
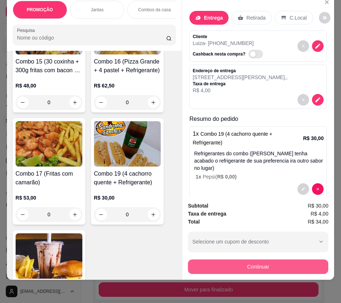
click at [203, 261] on button "Continuar" at bounding box center [258, 267] width 141 height 15
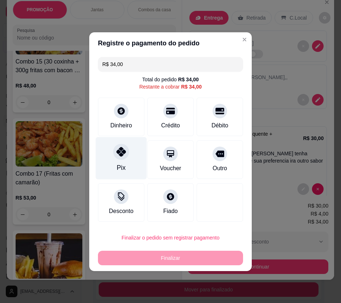
click at [125, 159] on div "Pix" at bounding box center [121, 158] width 51 height 42
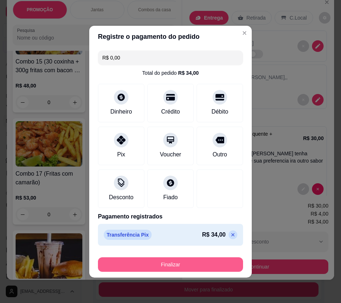
click at [184, 262] on button "Finalizar" at bounding box center [170, 264] width 145 height 15
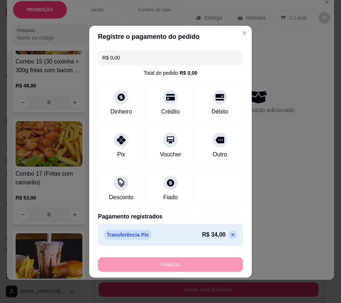
type input "-R$ 34,00"
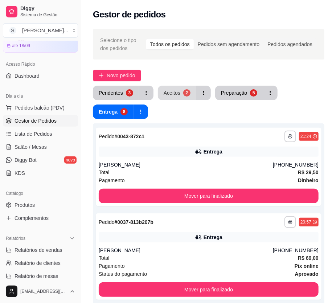
click at [186, 86] on button "Aceitos 2" at bounding box center [177, 93] width 38 height 15
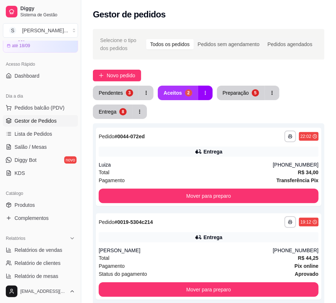
click at [186, 90] on div "2" at bounding box center [188, 92] width 7 height 7
click at [112, 108] on div "Entrega" at bounding box center [108, 111] width 18 height 7
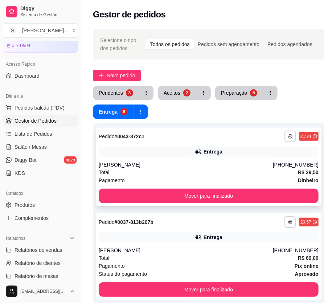
click at [280, 159] on div "**********" at bounding box center [209, 167] width 226 height 78
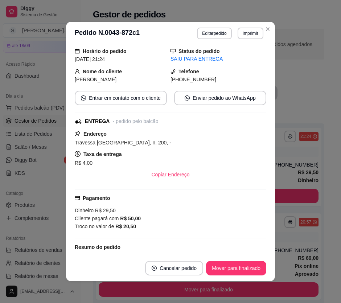
scroll to position [66, 0]
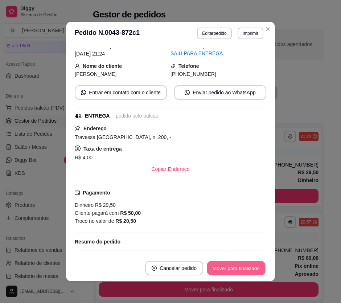
click at [236, 264] on button "Mover para finalizado" at bounding box center [236, 268] width 58 height 14
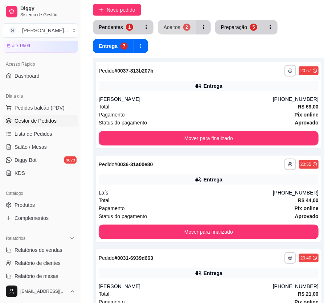
click at [177, 28] on div "Aceitos" at bounding box center [172, 27] width 17 height 7
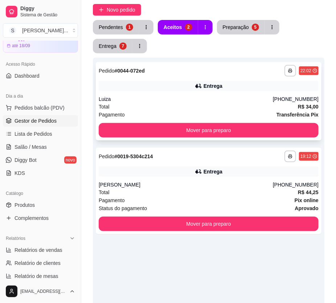
click at [206, 88] on div "Entrega" at bounding box center [213, 85] width 19 height 7
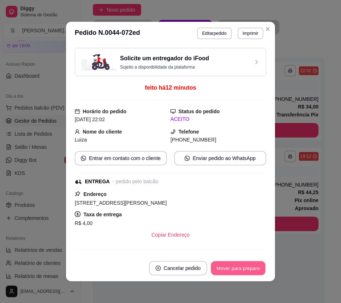
click at [239, 275] on button "Mover para preparo" at bounding box center [238, 268] width 54 height 14
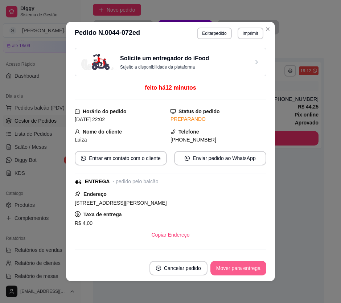
click at [239, 269] on button "Mover para entrega" at bounding box center [239, 268] width 56 height 15
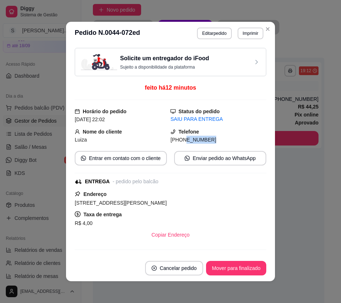
drag, startPoint x: 175, startPoint y: 141, endPoint x: 209, endPoint y: 142, distance: 33.4
click at [209, 142] on div "[PHONE_NUMBER]" at bounding box center [219, 140] width 96 height 8
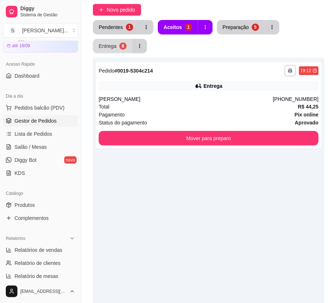
click at [118, 44] on button "Entrega 8" at bounding box center [113, 46] width 40 height 15
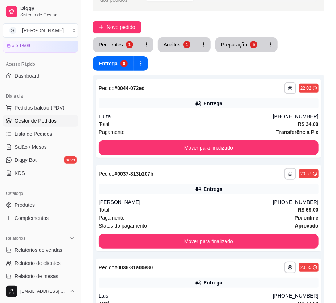
scroll to position [33, 0]
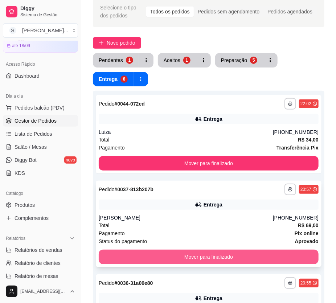
click at [230, 251] on button "Mover para finalizado" at bounding box center [209, 257] width 220 height 15
click at [232, 254] on button "Mover para finalizado" at bounding box center [209, 257] width 220 height 15
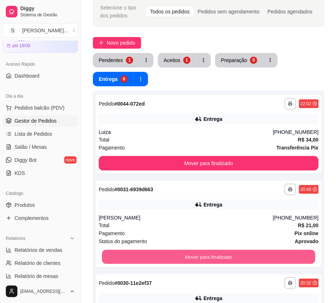
click at [232, 254] on button "Mover para finalizado" at bounding box center [209, 257] width 214 height 14
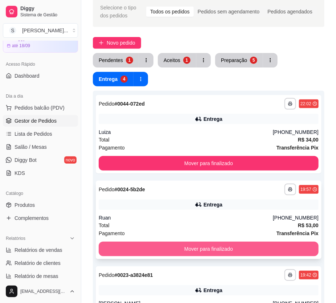
click at [233, 249] on button "Mover para finalizado" at bounding box center [209, 249] width 220 height 15
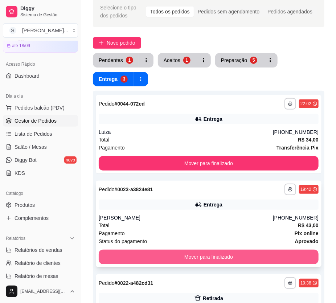
click at [235, 255] on button "Mover para finalizado" at bounding box center [209, 257] width 220 height 15
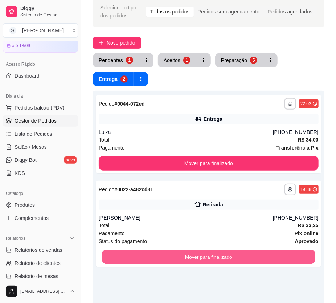
click at [235, 255] on button "Mover para finalizado" at bounding box center [209, 257] width 214 height 14
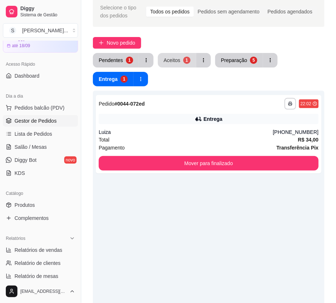
click at [175, 59] on div "Aceitos" at bounding box center [172, 60] width 17 height 7
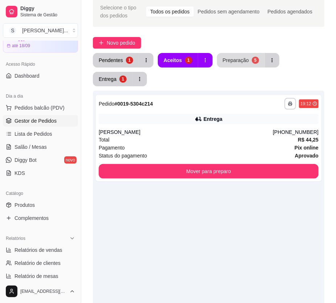
click at [240, 63] on div "Preparação" at bounding box center [236, 60] width 26 height 7
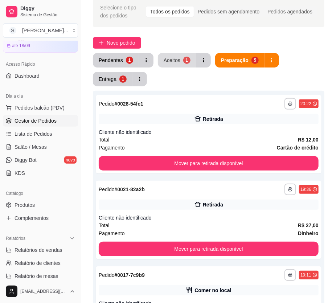
click at [174, 58] on div "Aceitos" at bounding box center [172, 60] width 17 height 7
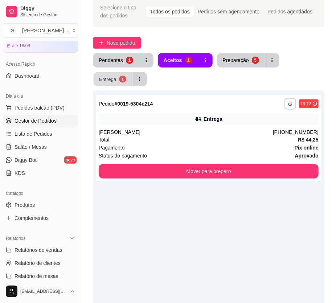
click at [110, 82] on div "Entrega" at bounding box center [107, 79] width 17 height 7
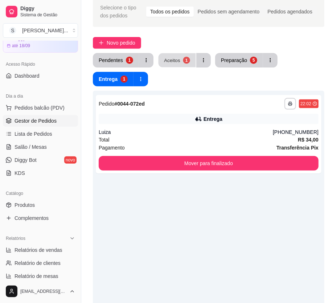
click at [175, 62] on div "Aceitos" at bounding box center [172, 60] width 16 height 7
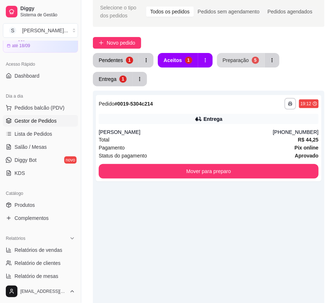
click at [247, 59] on button "Preparação 5" at bounding box center [241, 60] width 48 height 15
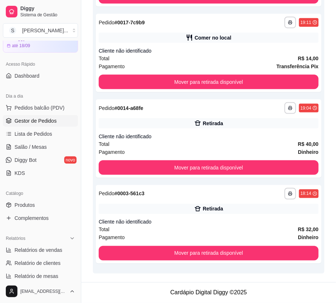
scroll to position [66, 0]
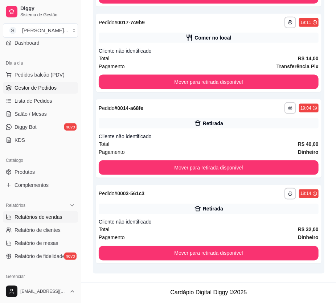
click at [37, 218] on span "Relatórios de vendas" at bounding box center [39, 217] width 48 height 7
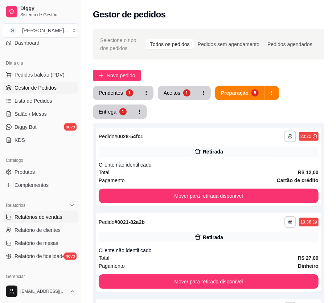
select select "ALL"
select select "0"
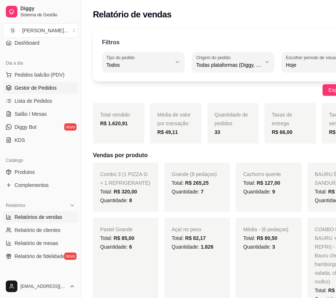
click at [31, 86] on span "Gestor de Pedidos" at bounding box center [36, 87] width 42 height 7
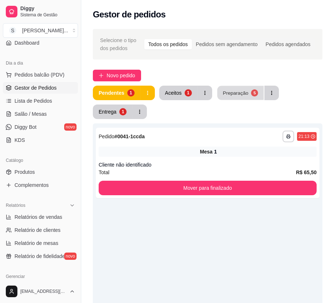
click at [230, 94] on div "Preparação" at bounding box center [235, 92] width 25 height 7
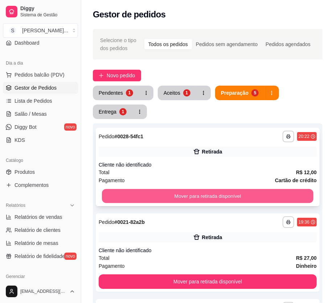
click at [238, 197] on button "Mover para retirada disponível" at bounding box center [208, 196] width 212 height 14
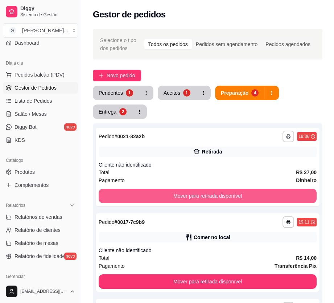
click at [237, 197] on button "Mover para retirada disponível" at bounding box center [208, 196] width 218 height 15
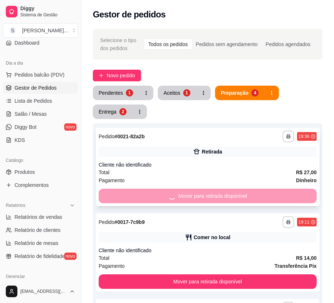
click at [237, 198] on div "Mover para retirada disponível" at bounding box center [208, 196] width 218 height 15
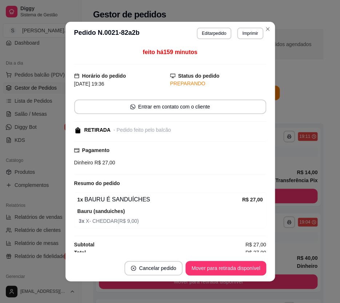
click at [268, 200] on div "feito há 159 minutos Horário do pedido [DATE] 19:36 Status do pedido PREPARANDO…" at bounding box center [169, 150] width 209 height 210
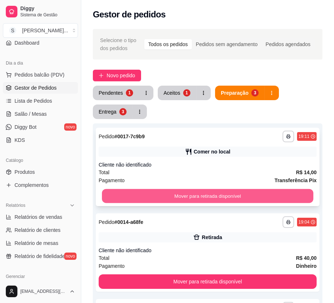
click at [274, 198] on button "Mover para retirada disponível" at bounding box center [208, 196] width 212 height 14
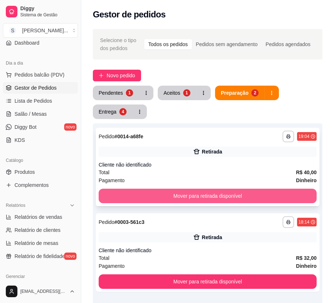
click at [270, 198] on button "Mover para retirada disponível" at bounding box center [208, 196] width 218 height 15
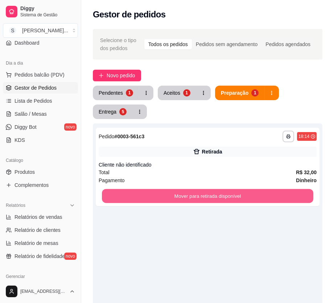
click at [269, 199] on button "Mover para retirada disponível" at bounding box center [208, 196] width 212 height 14
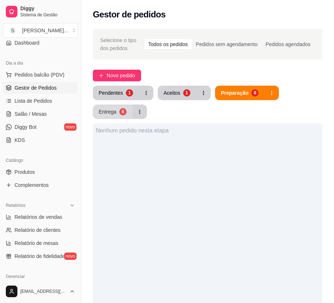
click at [113, 110] on div "Entrega" at bounding box center [108, 111] width 18 height 7
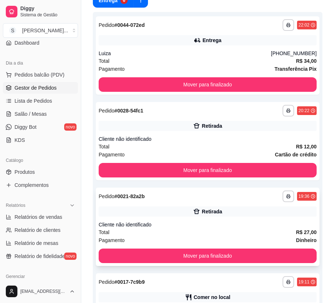
scroll to position [132, 0]
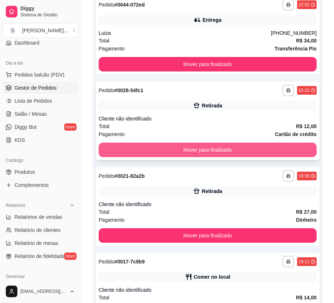
click at [216, 146] on button "Mover para finalizado" at bounding box center [208, 150] width 218 height 15
click at [217, 146] on button "Mover para finalizado" at bounding box center [208, 150] width 218 height 15
click at [218, 146] on button "Mover para finalizado" at bounding box center [208, 150] width 218 height 15
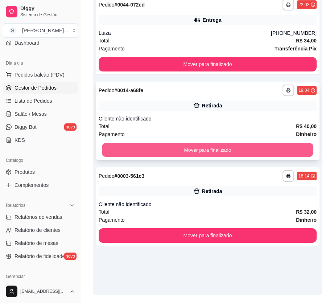
click at [218, 147] on button "Mover para finalizado" at bounding box center [208, 150] width 212 height 14
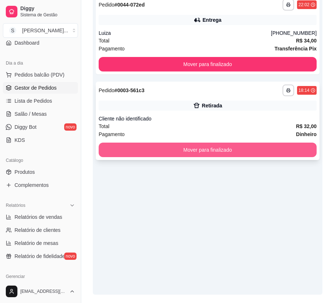
click at [219, 147] on button "Mover para finalizado" at bounding box center [208, 150] width 218 height 15
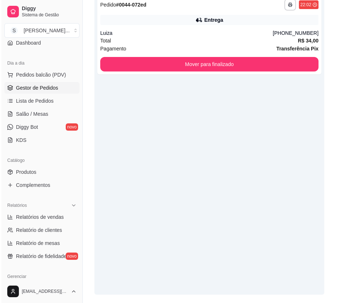
scroll to position [0, 0]
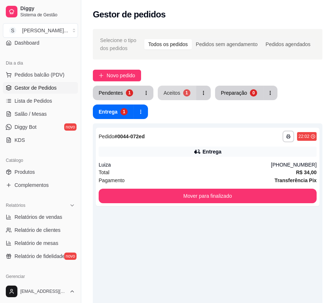
click at [182, 89] on button "Aceitos 1" at bounding box center [177, 93] width 38 height 15
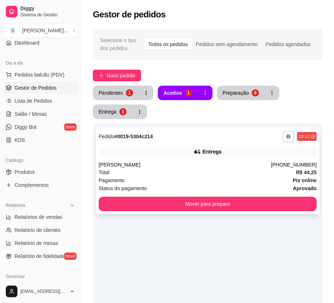
click at [215, 166] on div "[PERSON_NAME]" at bounding box center [185, 164] width 173 height 7
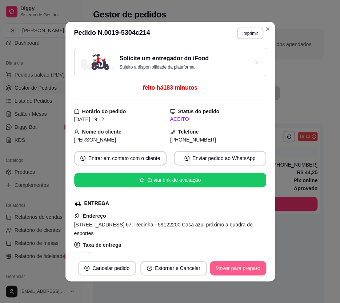
click at [243, 269] on button "Mover para preparo" at bounding box center [238, 268] width 56 height 15
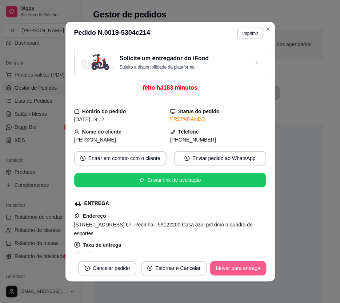
click at [240, 268] on button "Mover para entrega" at bounding box center [238, 268] width 56 height 15
click at [240, 269] on button "Mover para finalizado" at bounding box center [236, 268] width 60 height 15
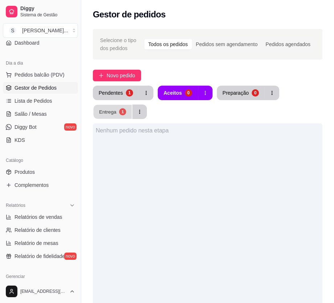
click at [111, 113] on div "Entrega" at bounding box center [107, 111] width 17 height 7
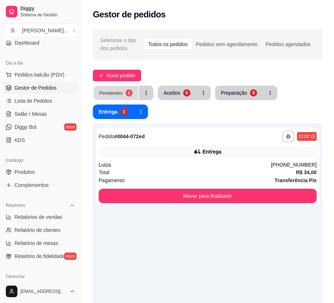
click at [114, 90] on div "Pendentes" at bounding box center [111, 92] width 24 height 7
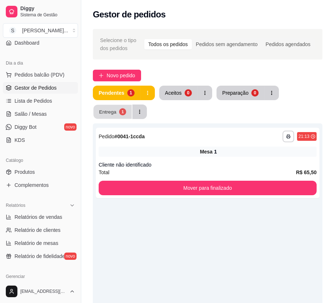
click at [112, 113] on div "Entrega" at bounding box center [107, 111] width 17 height 7
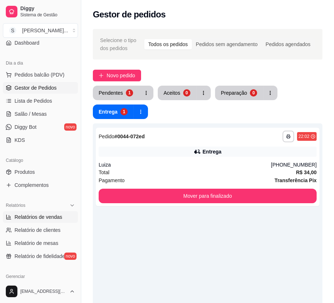
click at [44, 215] on span "Relatórios de vendas" at bounding box center [39, 217] width 48 height 7
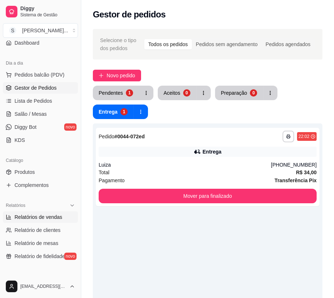
select select "ALL"
select select "0"
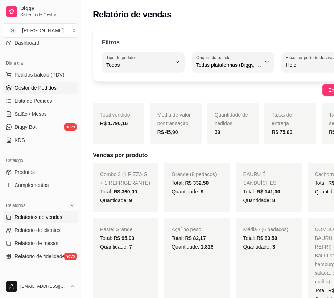
click at [26, 85] on span "Gestor de Pedidos" at bounding box center [36, 87] width 42 height 7
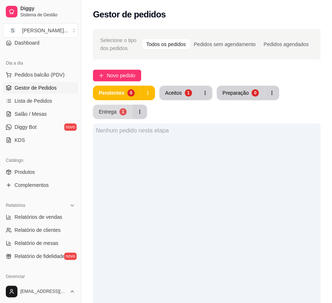
click at [126, 111] on button "Entrega 1" at bounding box center [113, 112] width 40 height 15
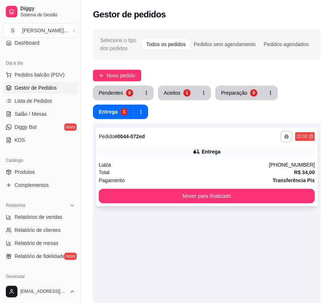
click at [133, 152] on div "Entrega" at bounding box center [207, 152] width 216 height 10
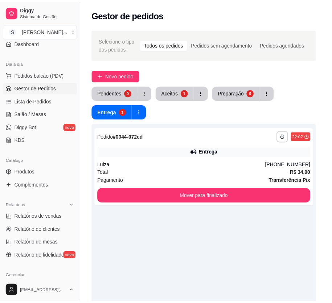
scroll to position [121, 0]
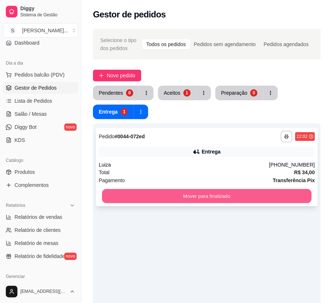
click at [230, 198] on button "Mover para finalizado" at bounding box center [207, 196] width 210 height 14
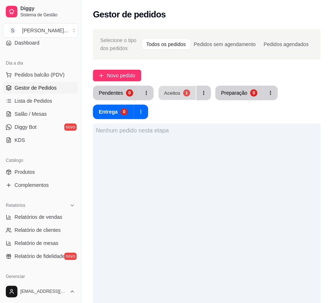
click at [176, 95] on div "Aceitos" at bounding box center [172, 92] width 16 height 7
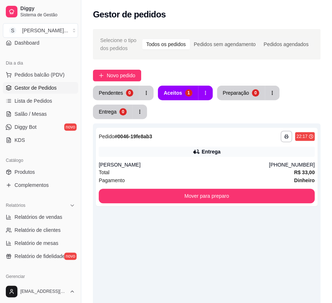
click at [210, 246] on div "**********" at bounding box center [207, 274] width 228 height 303
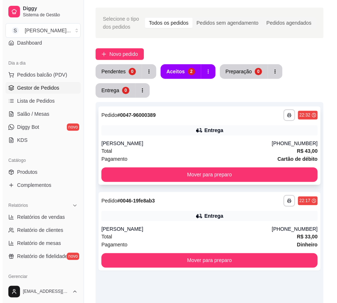
scroll to position [33, 0]
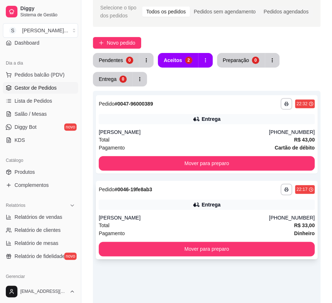
click at [213, 207] on div "Entrega" at bounding box center [211, 204] width 19 height 7
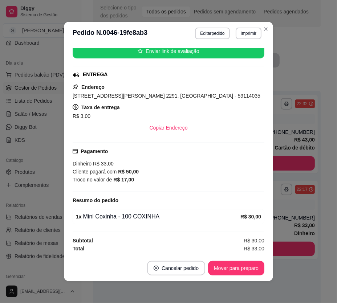
scroll to position [1, 0]
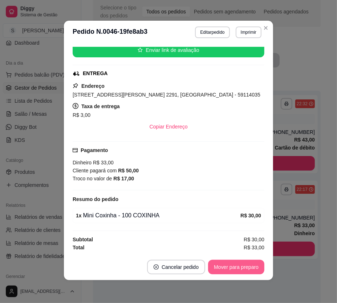
click at [226, 266] on button "Mover para preparo" at bounding box center [236, 267] width 56 height 15
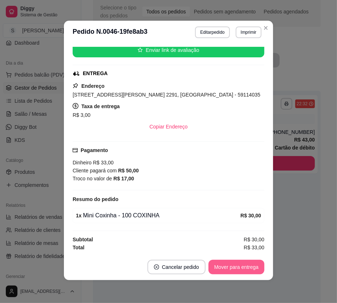
click at [227, 267] on button "Mover para entrega" at bounding box center [236, 267] width 56 height 15
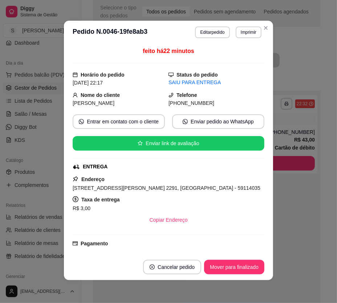
scroll to position [0, 0]
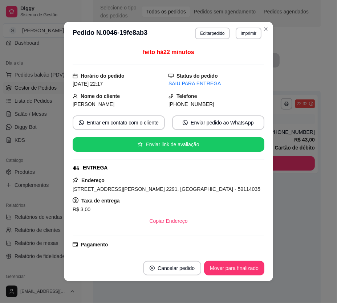
drag, startPoint x: 187, startPoint y: 105, endPoint x: 205, endPoint y: 109, distance: 18.9
click at [203, 108] on div "[PHONE_NUMBER]" at bounding box center [217, 104] width 96 height 8
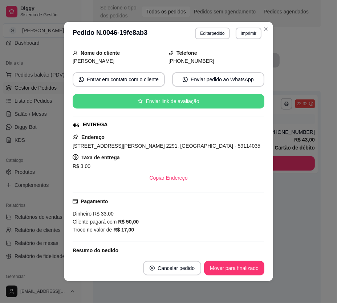
scroll to position [93, 0]
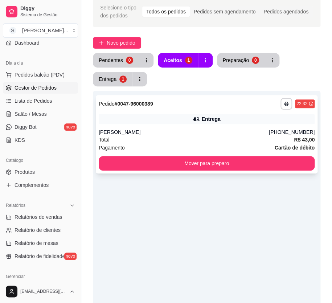
click at [212, 111] on div "**********" at bounding box center [207, 134] width 222 height 78
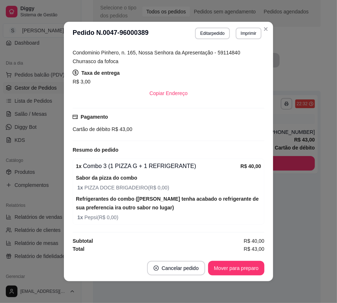
scroll to position [1, 0]
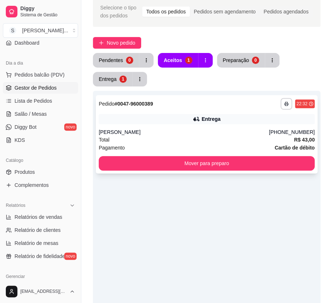
click at [253, 127] on div "**********" at bounding box center [207, 134] width 222 height 78
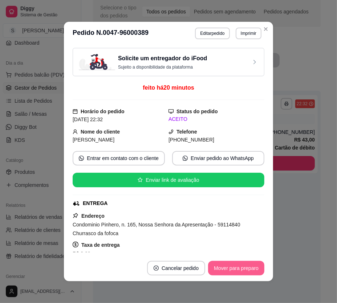
click at [242, 265] on button "Mover para preparo" at bounding box center [236, 268] width 56 height 15
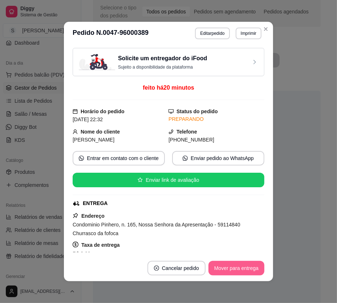
click at [243, 267] on button "Mover para entrega" at bounding box center [236, 268] width 56 height 15
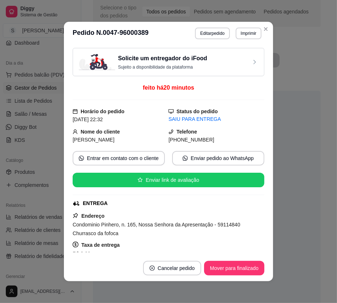
drag, startPoint x: 178, startPoint y: 142, endPoint x: 224, endPoint y: 142, distance: 46.5
click at [224, 142] on div "[PHONE_NUMBER]" at bounding box center [217, 140] width 96 height 8
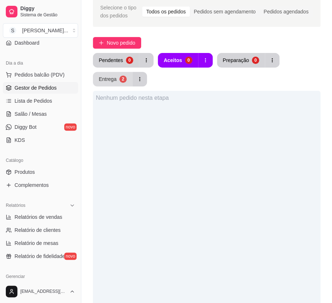
click at [118, 82] on button "Entrega 2" at bounding box center [113, 79] width 40 height 15
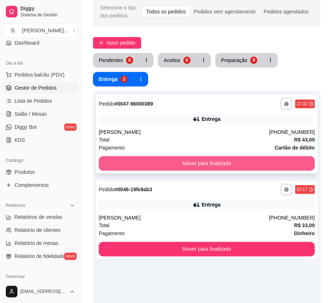
click at [255, 161] on button "Mover para finalizado" at bounding box center [207, 163] width 216 height 15
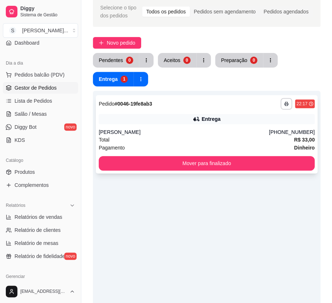
click at [269, 126] on div "**********" at bounding box center [207, 134] width 222 height 78
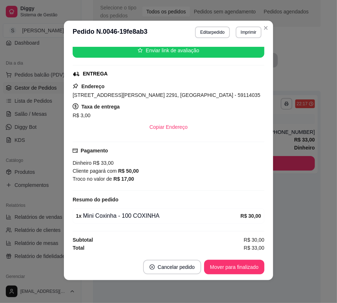
scroll to position [0, 0]
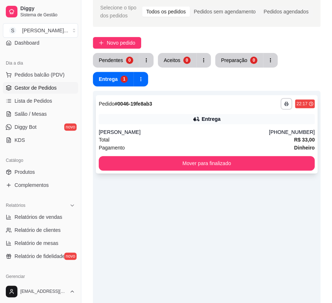
click at [166, 131] on div "[PERSON_NAME]" at bounding box center [184, 132] width 170 height 7
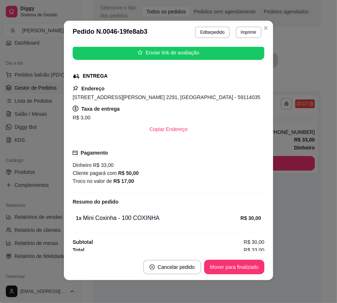
scroll to position [129, 0]
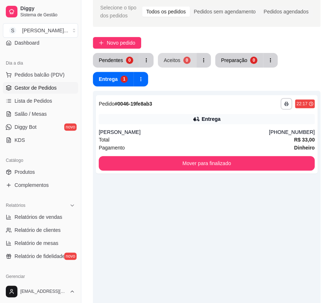
click at [174, 64] on button "Aceitos 0" at bounding box center [177, 60] width 38 height 15
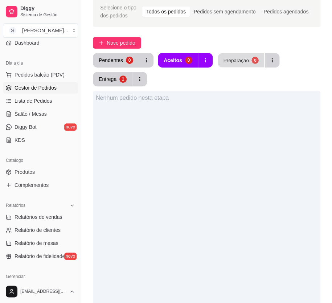
click at [239, 66] on button "Preparação 0" at bounding box center [241, 60] width 46 height 14
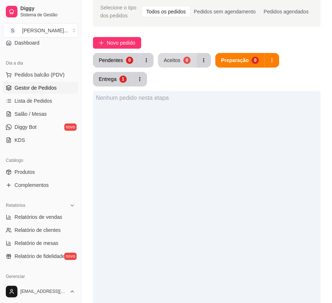
click at [181, 59] on button "Aceitos 0" at bounding box center [177, 60] width 38 height 15
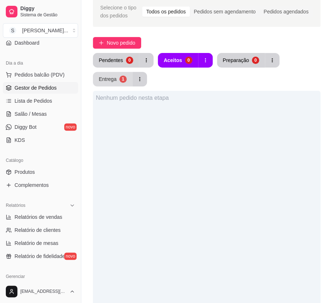
click at [112, 78] on div "Entrega" at bounding box center [108, 79] width 18 height 7
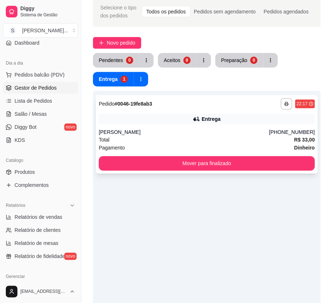
click at [253, 137] on div "Total R$ 33,00" at bounding box center [207, 140] width 216 height 8
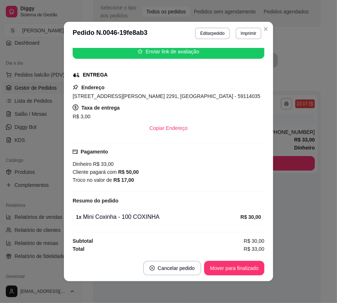
scroll to position [1, 0]
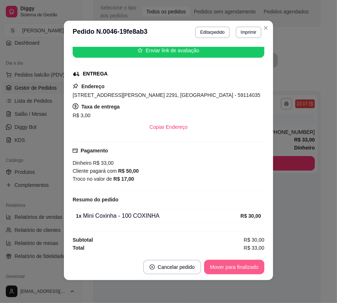
click at [243, 264] on button "Mover para finalizado" at bounding box center [234, 267] width 60 height 15
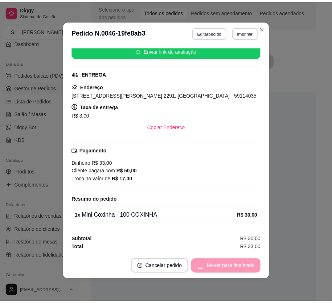
scroll to position [105, 0]
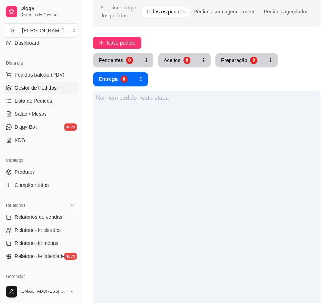
click at [31, 87] on span "Gestor de Pedidos" at bounding box center [36, 87] width 42 height 7
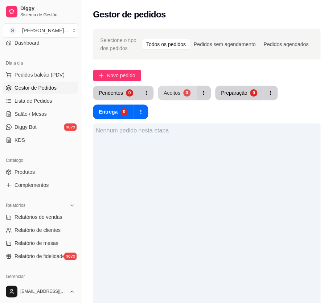
click at [181, 97] on button "Aceitos 0" at bounding box center [177, 93] width 38 height 15
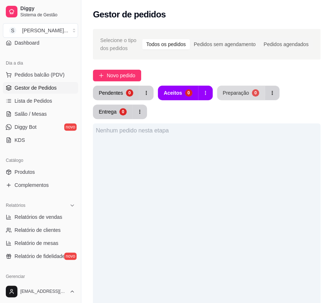
click at [236, 96] on div "Preparação" at bounding box center [236, 92] width 26 height 7
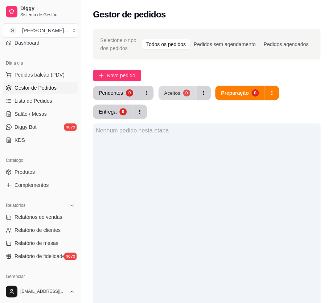
click at [171, 94] on div "Aceitos" at bounding box center [172, 92] width 16 height 7
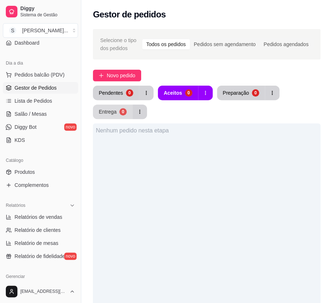
click at [116, 111] on div "Entrega" at bounding box center [108, 111] width 18 height 7
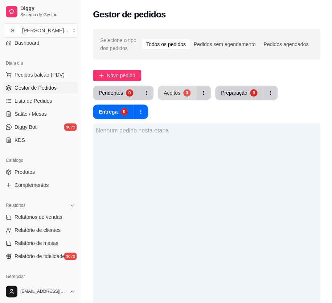
click at [190, 95] on button "Aceitos 0" at bounding box center [177, 93] width 38 height 15
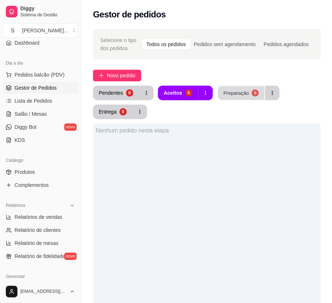
click at [235, 90] on div "Preparação" at bounding box center [235, 92] width 25 height 7
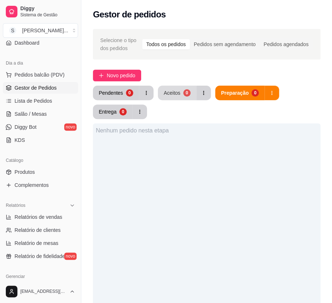
click at [176, 90] on div "Aceitos" at bounding box center [172, 92] width 17 height 7
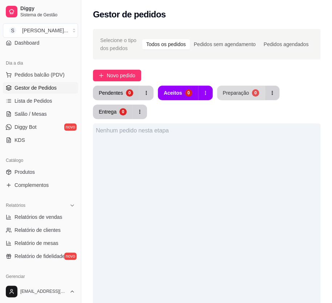
click at [235, 93] on div "Preparação" at bounding box center [236, 92] width 26 height 7
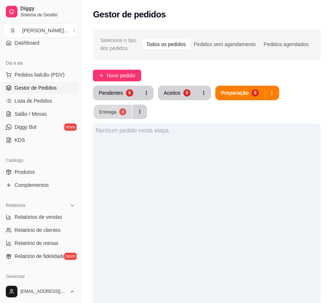
click at [111, 112] on div "Entrega" at bounding box center [107, 111] width 17 height 7
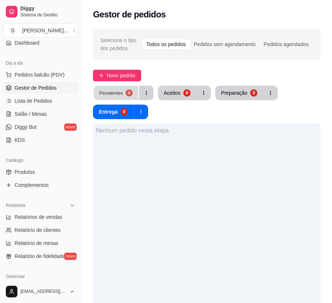
click at [114, 92] on div "Pendentes" at bounding box center [111, 92] width 24 height 7
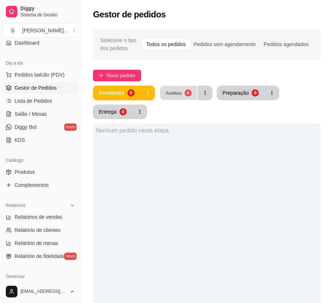
click at [182, 91] on button "Aceitos 0" at bounding box center [178, 93] width 37 height 14
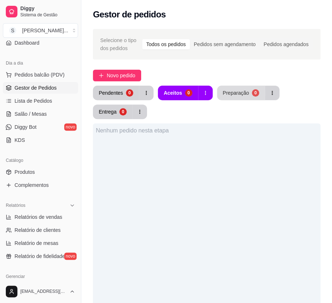
click at [238, 89] on button "Preparação 0" at bounding box center [241, 93] width 48 height 15
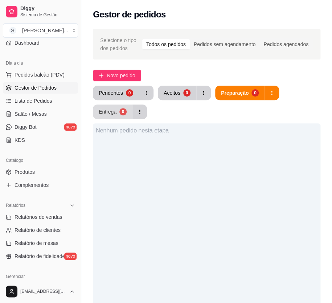
click at [102, 114] on div "Entrega" at bounding box center [108, 111] width 18 height 7
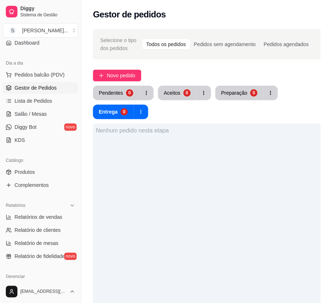
click at [207, 138] on div "Nenhum pedido nesta etapa" at bounding box center [207, 274] width 228 height 303
click at [158, 132] on div "Nenhum pedido nesta etapa" at bounding box center [207, 130] width 222 height 9
drag, startPoint x: 158, startPoint y: 132, endPoint x: 162, endPoint y: 134, distance: 5.0
click at [160, 134] on div "Nenhum pedido nesta etapa" at bounding box center [207, 130] width 222 height 9
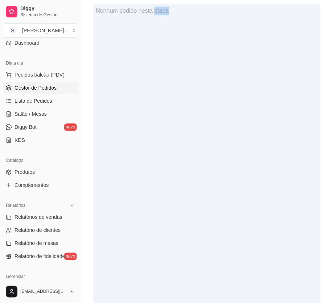
scroll to position [153, 0]
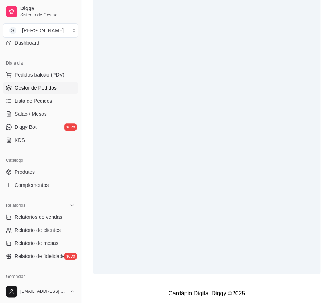
click at [40, 85] on span "Gestor de Pedidos" at bounding box center [36, 87] width 42 height 7
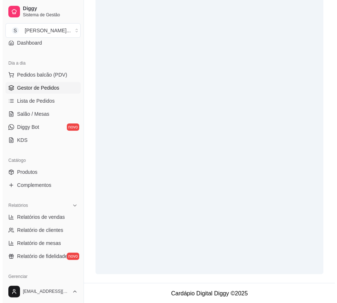
scroll to position [0, 0]
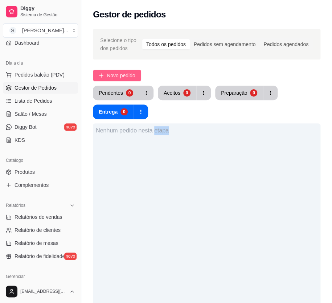
click at [115, 72] on span "Novo pedido" at bounding box center [121, 76] width 29 height 8
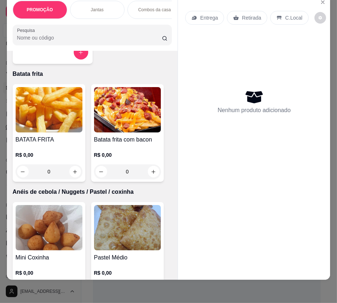
scroll to position [2114, 0]
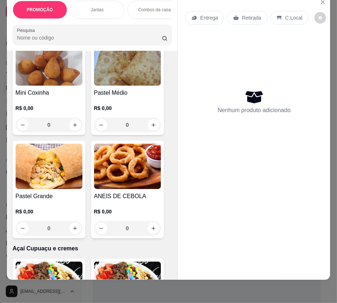
click at [47, 191] on div "Pastel Grande R$ 0,00 0" at bounding box center [49, 190] width 73 height 98
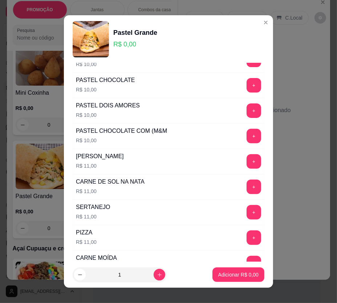
scroll to position [168, 0]
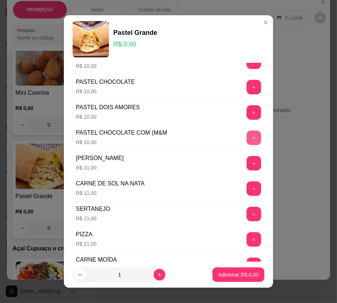
click at [247, 138] on button "+" at bounding box center [254, 138] width 15 height 15
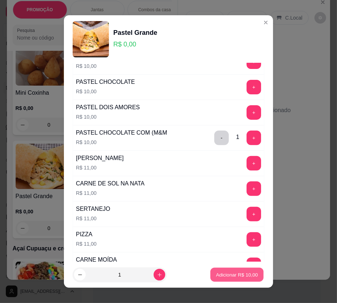
click at [242, 277] on p "Adicionar R$ 10,00" at bounding box center [237, 275] width 42 height 7
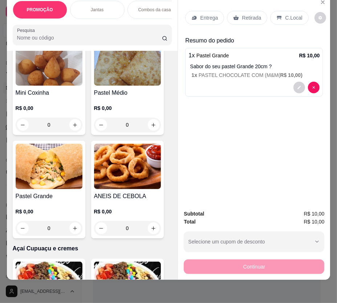
click at [247, 14] on p "Retirada" at bounding box center [251, 17] width 19 height 7
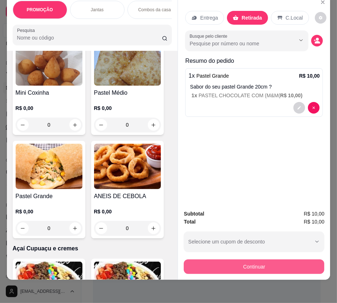
click at [280, 264] on button "Continuar" at bounding box center [254, 267] width 141 height 15
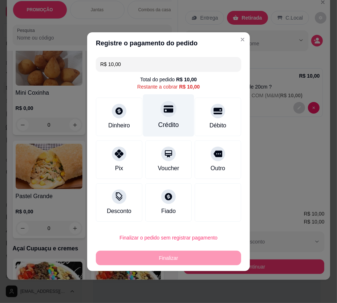
click at [166, 112] on icon at bounding box center [168, 108] width 9 height 7
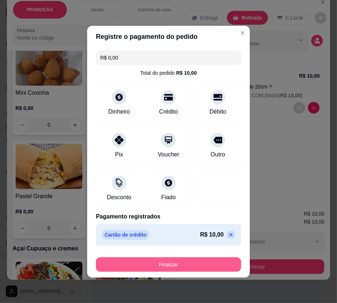
click at [210, 260] on button "Finalizar" at bounding box center [168, 264] width 145 height 15
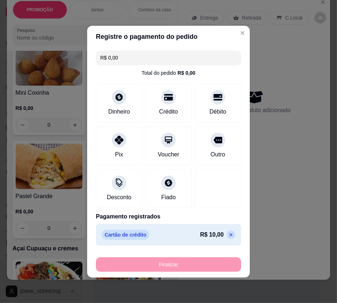
type input "-R$ 10,00"
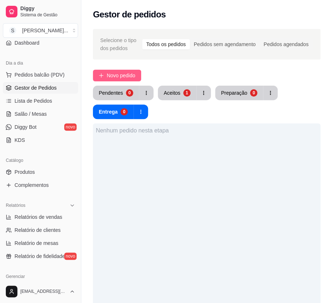
click at [125, 72] on span "Novo pedido" at bounding box center [121, 76] width 29 height 8
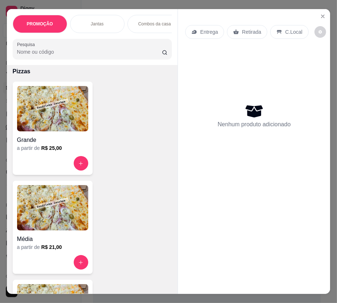
scroll to position [1651, 0]
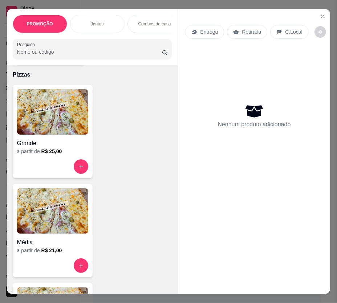
click at [47, 147] on h4 "Grande" at bounding box center [52, 143] width 71 height 9
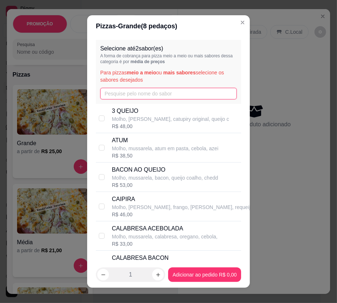
click at [131, 95] on input "text" at bounding box center [168, 94] width 137 height 12
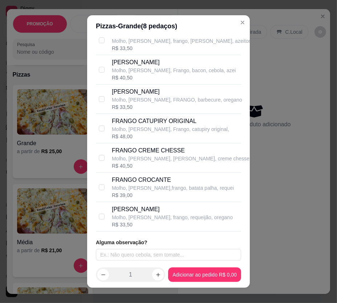
scroll to position [79, 0]
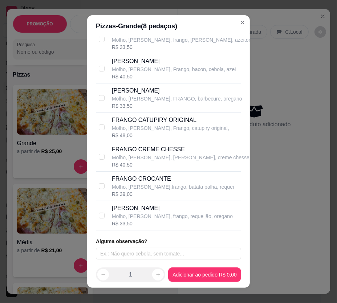
type input "fran"
click at [173, 158] on p "Molho, [PERSON_NAME], [PERSON_NAME], creme chesse, orega" at bounding box center [188, 157] width 153 height 7
checkbox input "true"
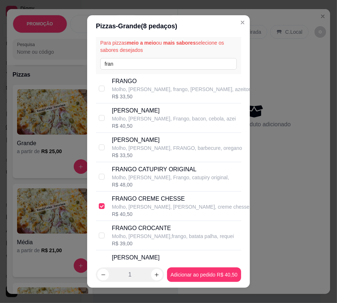
scroll to position [0, 0]
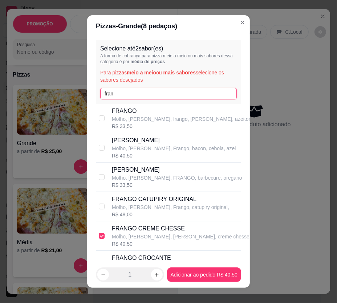
drag, startPoint x: 145, startPoint y: 96, endPoint x: 56, endPoint y: 98, distance: 89.4
click at [56, 98] on div "Pizzas - Grande ( 8 pedaços) Selecione até 2 sabor(es) A forma de cobrança para…" at bounding box center [168, 151] width 337 height 303
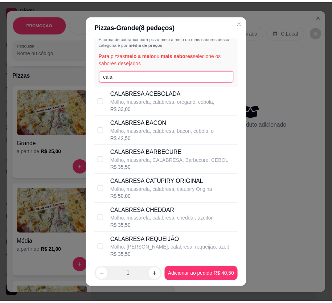
scroll to position [33, 0]
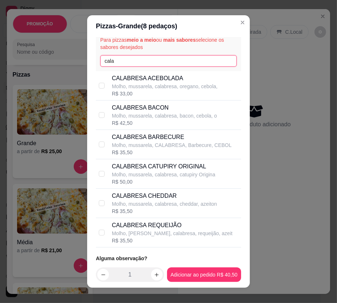
type input "cala"
click at [188, 195] on p "CALABRESA CHEDDAR" at bounding box center [164, 196] width 105 height 9
checkbox input "true"
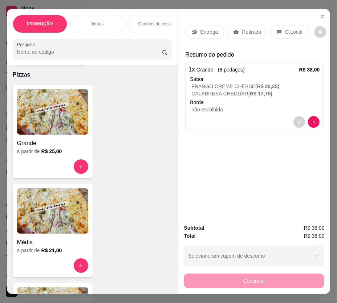
click at [209, 33] on p "Entrega" at bounding box center [209, 31] width 18 height 7
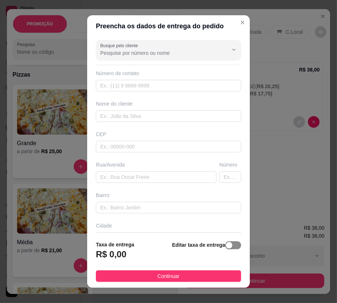
click at [228, 248] on span "button" at bounding box center [233, 246] width 16 height 8
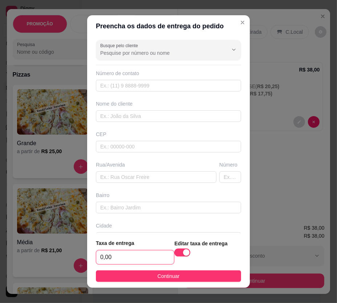
click at [138, 256] on input "0,00" at bounding box center [135, 258] width 78 height 14
type input "5,00"
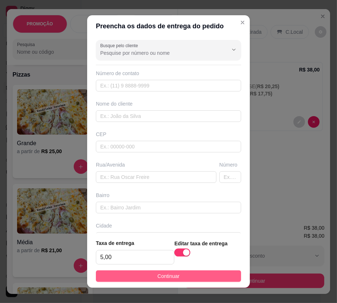
click at [158, 275] on span "Continuar" at bounding box center [169, 276] width 22 height 8
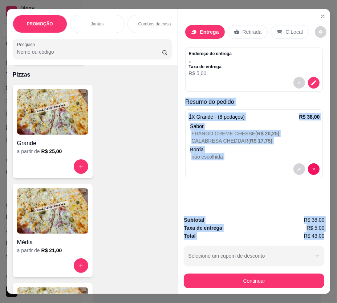
drag, startPoint x: 193, startPoint y: 105, endPoint x: 324, endPoint y: 232, distance: 182.6
click at [324, 232] on div "Entrega Retirada C.Local Endereço de entrega , , Taxa de entrega R$ 5,00 Resumo…" at bounding box center [254, 151] width 153 height 285
click at [311, 80] on icon "decrease-product-quantity" at bounding box center [314, 83] width 6 height 6
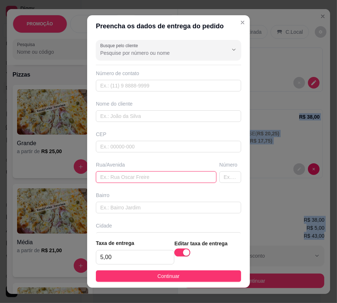
click at [123, 176] on input "text" at bounding box center [156, 177] width 121 height 12
paste input "[STREET_ADDRESS]"
type input "[STREET_ADDRESS]"
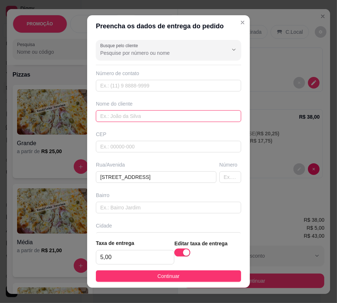
click at [124, 121] on input "text" at bounding box center [168, 116] width 145 height 12
paste input "[PERSON_NAME]"
type input "[PERSON_NAME]"
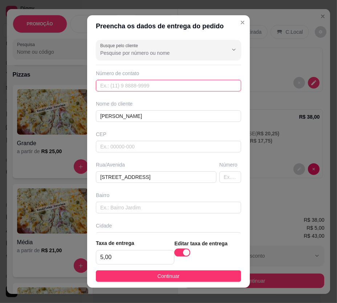
click at [101, 83] on input "text" at bounding box center [168, 86] width 145 height 12
paste input "[PHONE_NUMBER]"
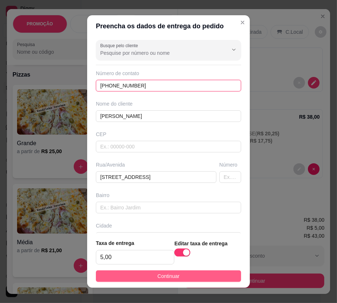
type input "[PHONE_NUMBER]"
click at [171, 274] on span "Continuar" at bounding box center [169, 276] width 22 height 8
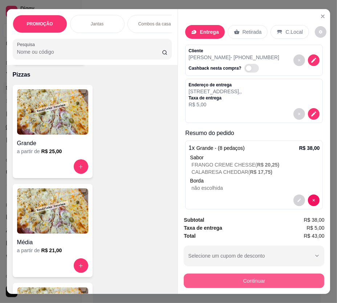
click at [242, 280] on button "Continuar" at bounding box center [254, 281] width 141 height 15
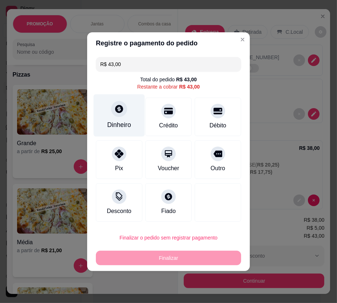
click at [120, 123] on div "Dinheiro" at bounding box center [119, 124] width 24 height 9
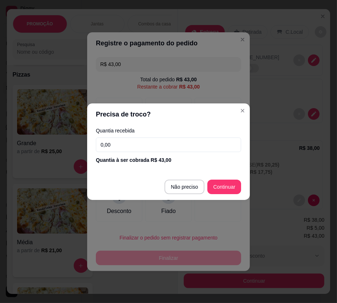
click at [153, 147] on input "0,00" at bounding box center [168, 145] width 145 height 15
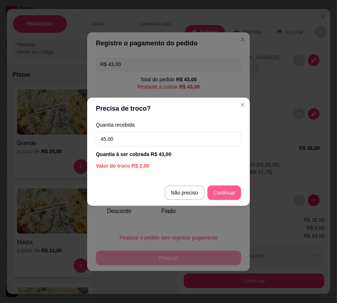
type input "45,00"
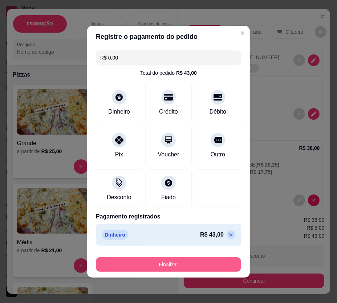
click at [203, 263] on button "Finalizar" at bounding box center [168, 264] width 145 height 15
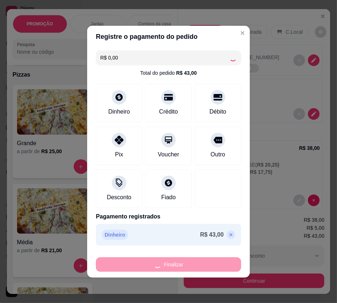
type input "-R$ 43,00"
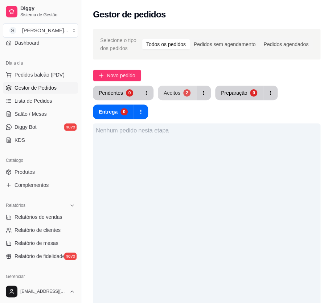
click at [179, 87] on button "Aceitos 2" at bounding box center [177, 93] width 38 height 15
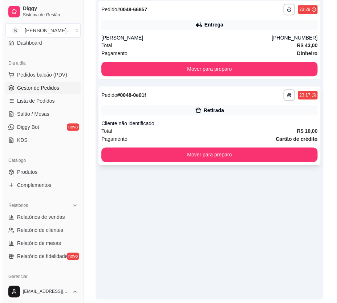
scroll to position [132, 0]
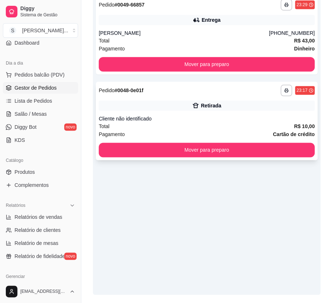
click at [257, 118] on div "Cliente não identificado" at bounding box center [207, 118] width 216 height 7
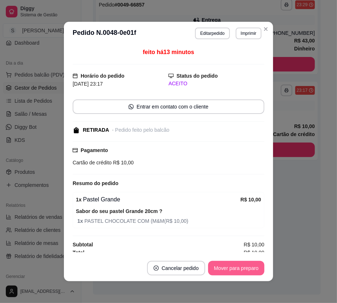
click at [232, 273] on button "Mover para preparo" at bounding box center [236, 268] width 56 height 15
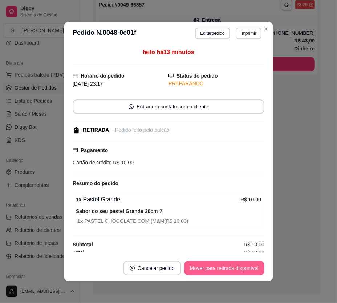
click at [239, 269] on button "Mover para retirada disponível" at bounding box center [224, 268] width 80 height 15
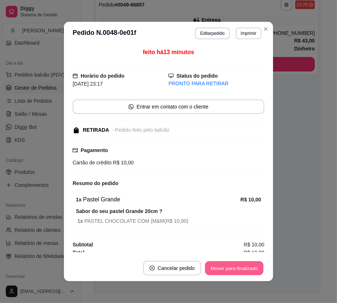
click at [249, 266] on button "Mover para finalizado" at bounding box center [234, 268] width 58 height 14
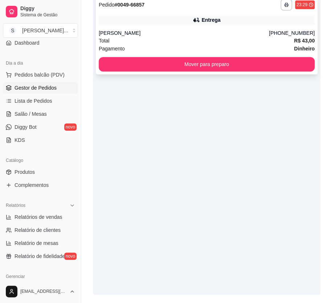
click at [197, 34] on div "[PERSON_NAME]" at bounding box center [184, 32] width 170 height 7
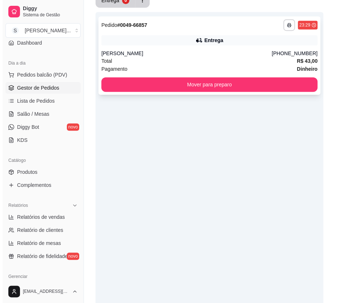
scroll to position [33, 0]
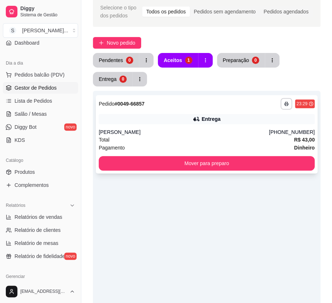
click at [284, 129] on div "[PHONE_NUMBER]" at bounding box center [292, 132] width 46 height 7
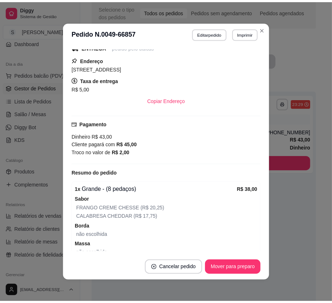
scroll to position [63, 0]
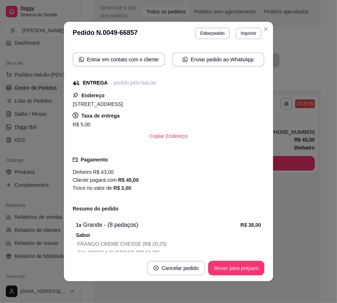
click at [93, 223] on div "1 x Grande - (8 pedaços)" at bounding box center [158, 225] width 165 height 9
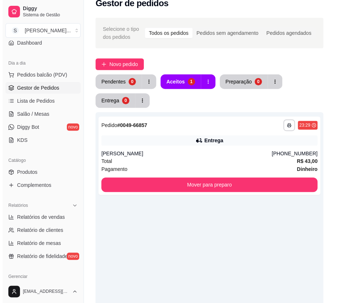
scroll to position [0, 0]
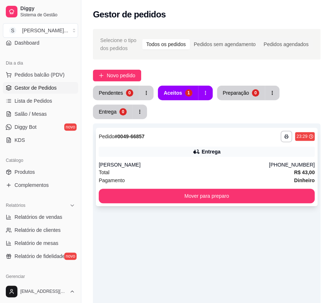
click at [191, 153] on div "Entrega" at bounding box center [207, 152] width 216 height 10
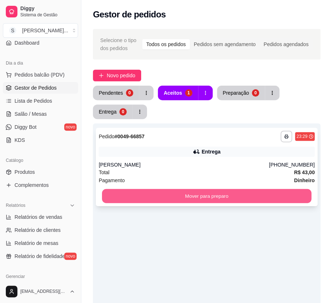
click at [203, 194] on button "Mover para preparo" at bounding box center [207, 196] width 210 height 14
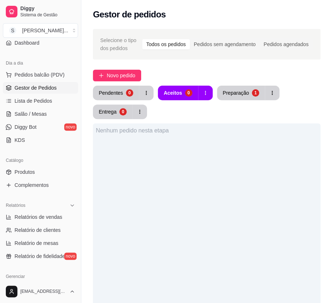
click at [196, 228] on div "Nenhum pedido nesta etapa" at bounding box center [207, 274] width 228 height 303
click at [25, 100] on span "Lista de Pedidos" at bounding box center [34, 100] width 38 height 7
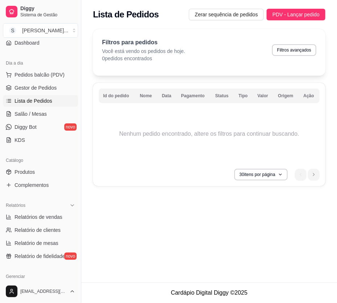
click at [127, 227] on div "Lista de Pedidos Zerar sequência de pedidos PDV - Lançar pedido Filtros para pe…" at bounding box center [209, 141] width 256 height 283
click at [143, 229] on div "Lista de Pedidos Zerar sequência de pedidos PDV - Lançar pedido Filtros para pe…" at bounding box center [209, 141] width 256 height 283
